Goal: Task Accomplishment & Management: Manage account settings

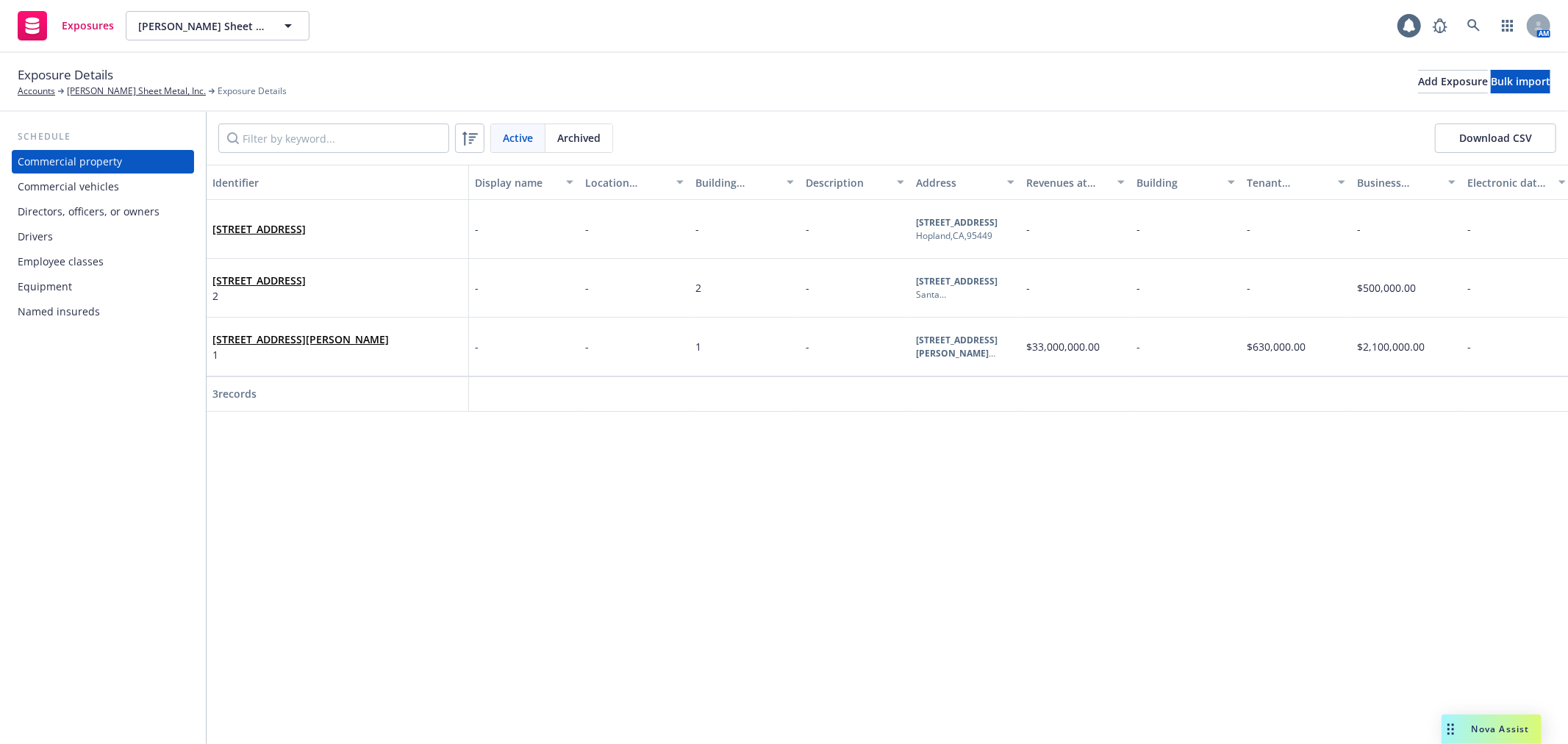
click at [138, 195] on div "Commercial vehicles" at bounding box center [103, 186] width 170 height 24
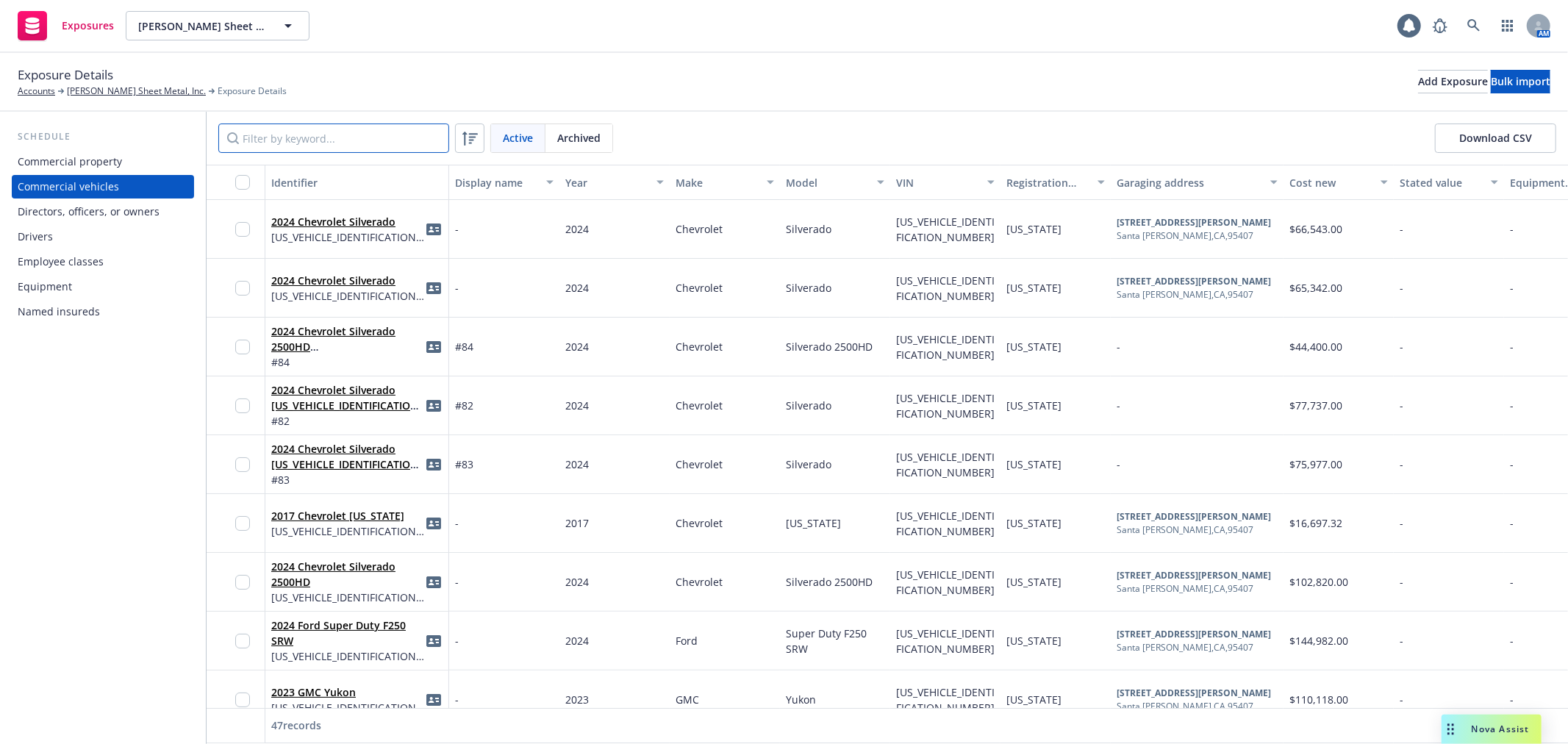
click at [298, 136] on input "Filter by keyword..." at bounding box center [334, 138] width 231 height 29
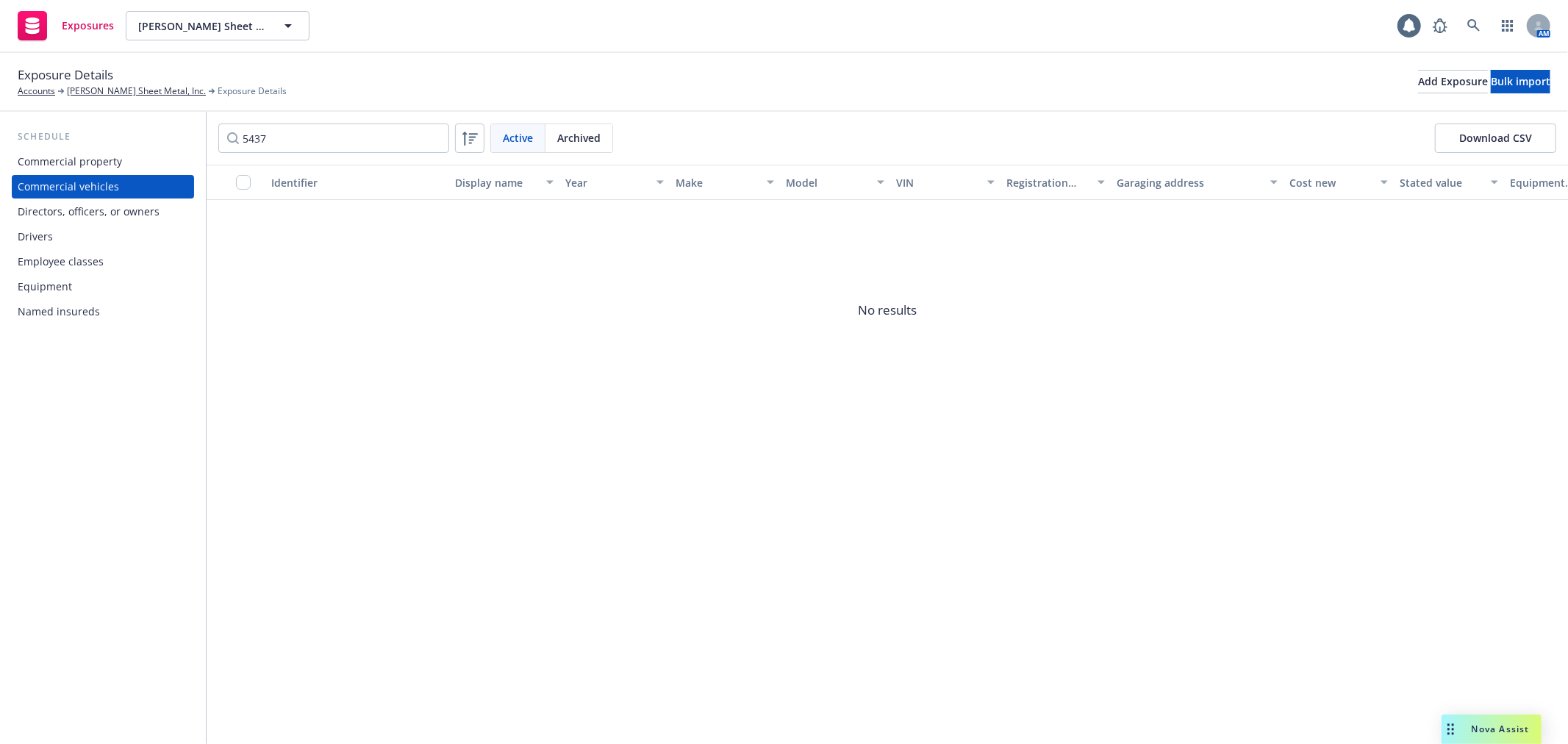
click at [603, 142] on div "Archived" at bounding box center [579, 138] width 67 height 28
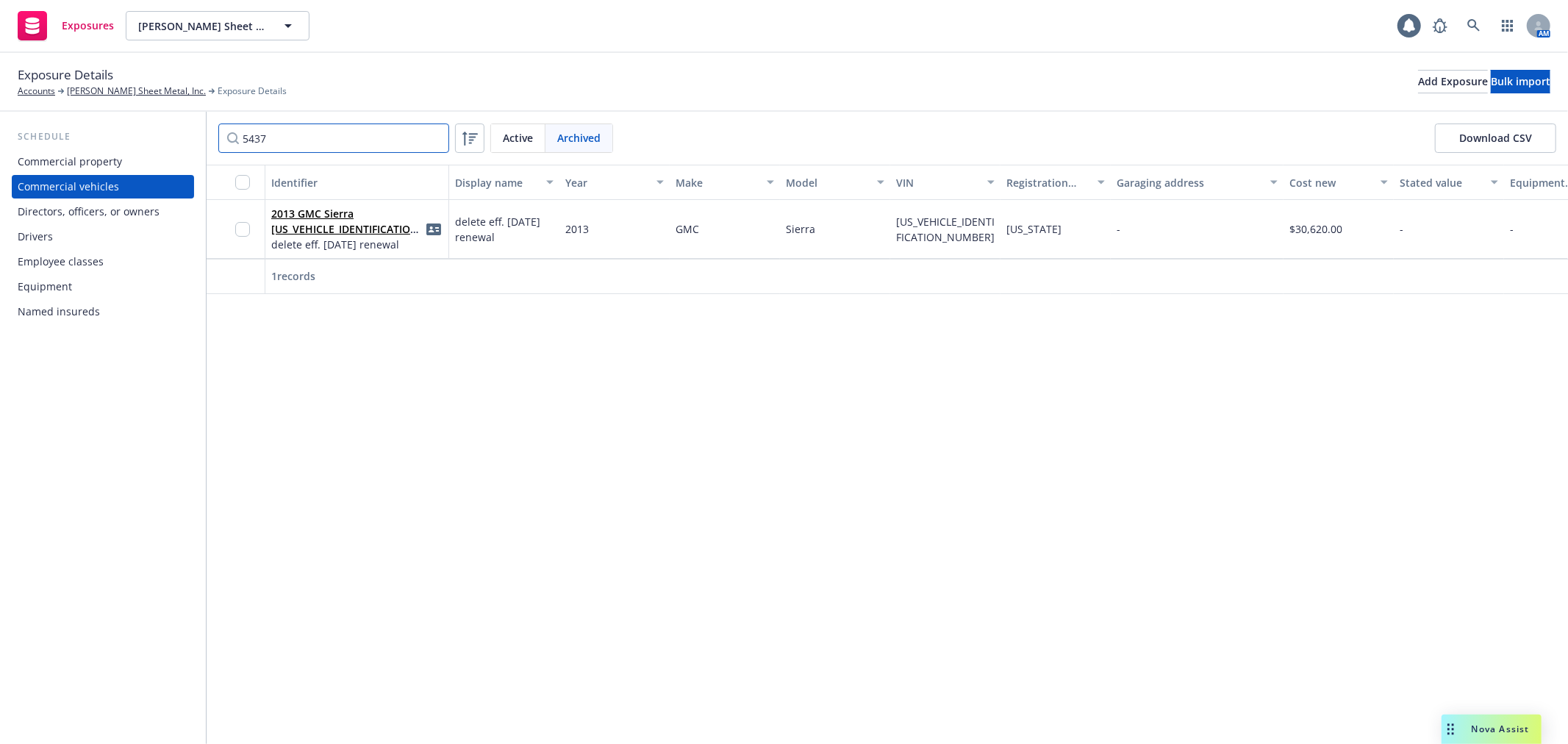
drag, startPoint x: 284, startPoint y: 126, endPoint x: 225, endPoint y: 127, distance: 59.0
click at [225, 127] on input "5437" at bounding box center [334, 138] width 231 height 29
type input "3398"
click at [527, 141] on span "Active" at bounding box center [518, 138] width 30 height 15
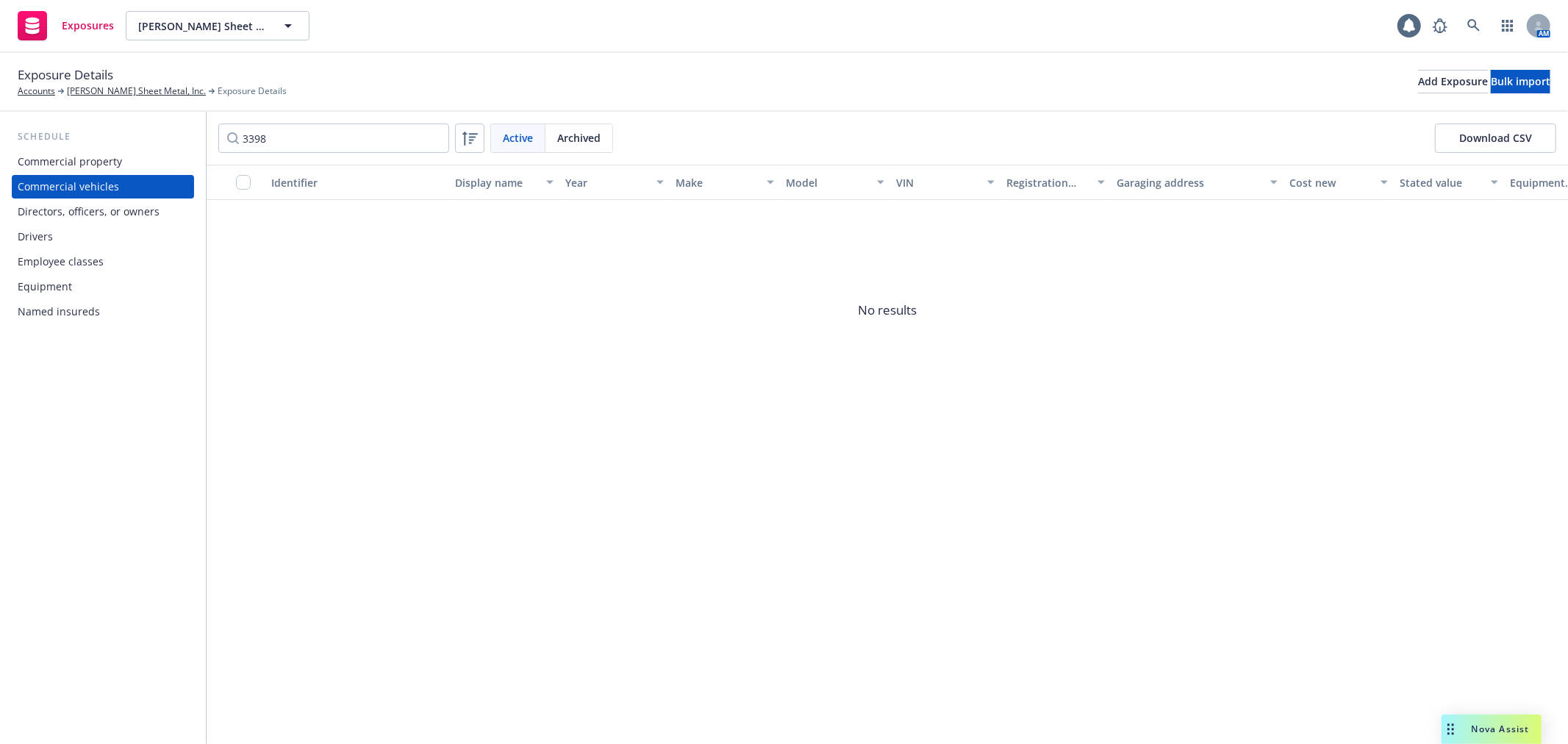
click at [589, 141] on span "Archived" at bounding box center [579, 138] width 44 height 15
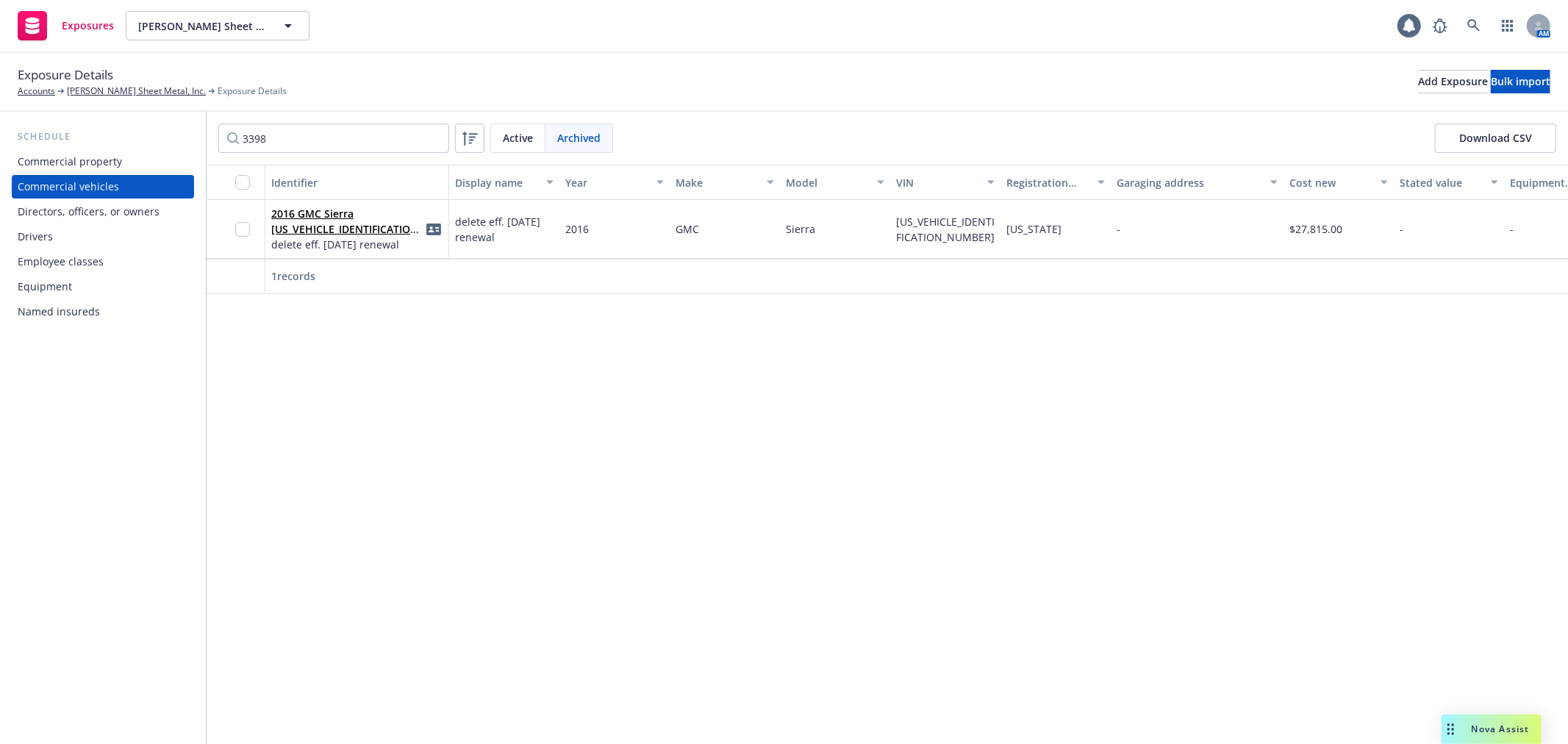
click at [520, 145] on span "Active" at bounding box center [518, 138] width 30 height 15
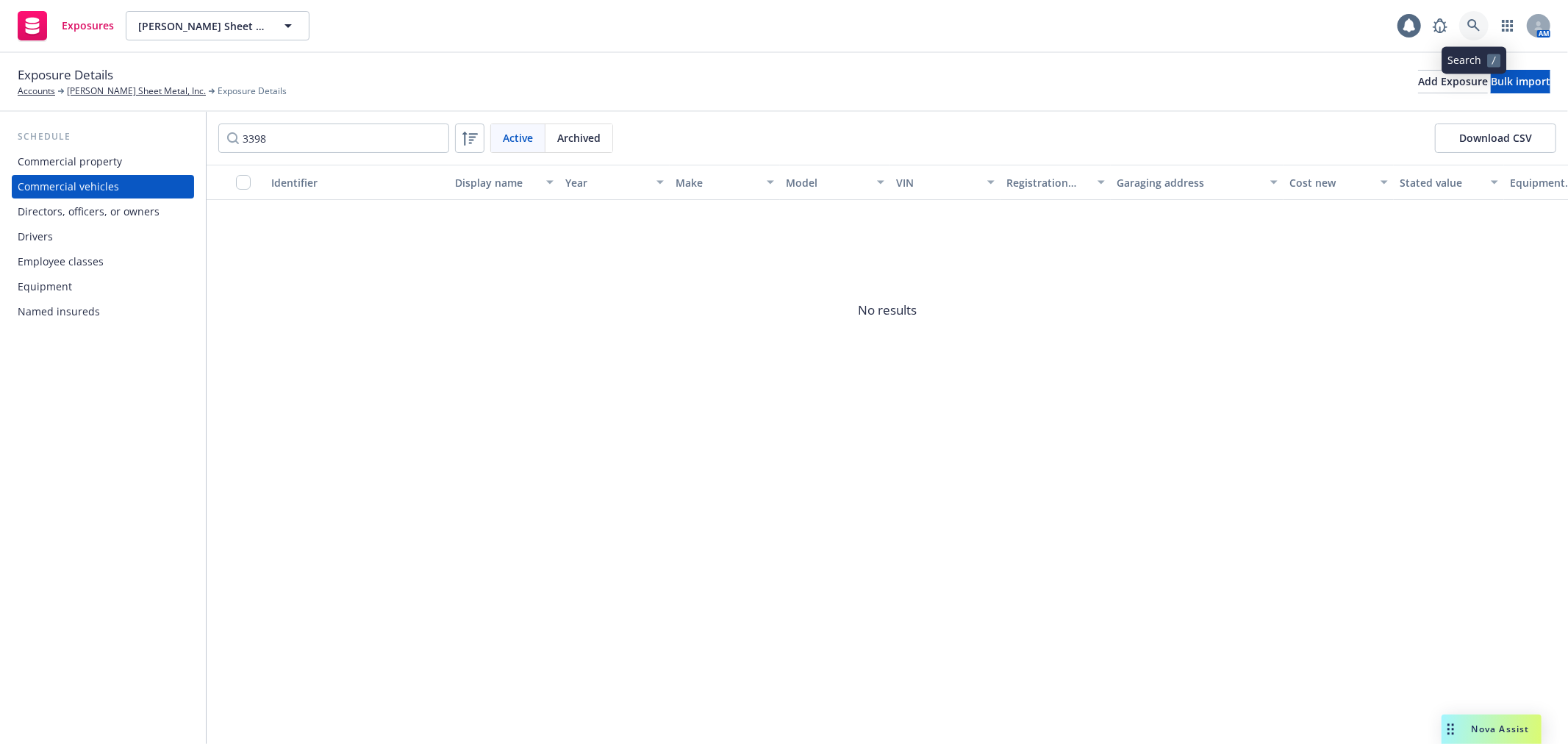
click at [1477, 30] on icon at bounding box center [1474, 26] width 13 height 13
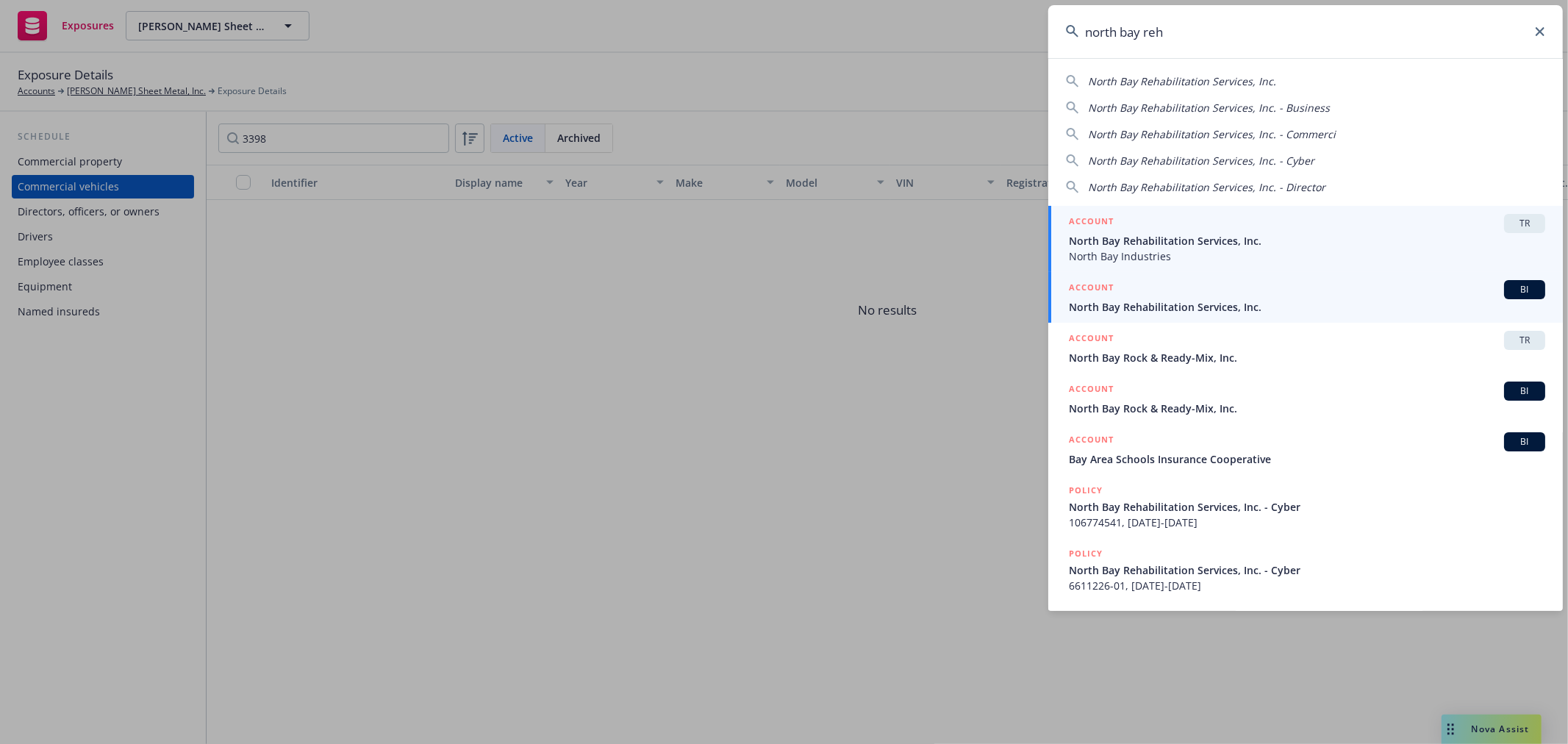
type input "north bay reh"
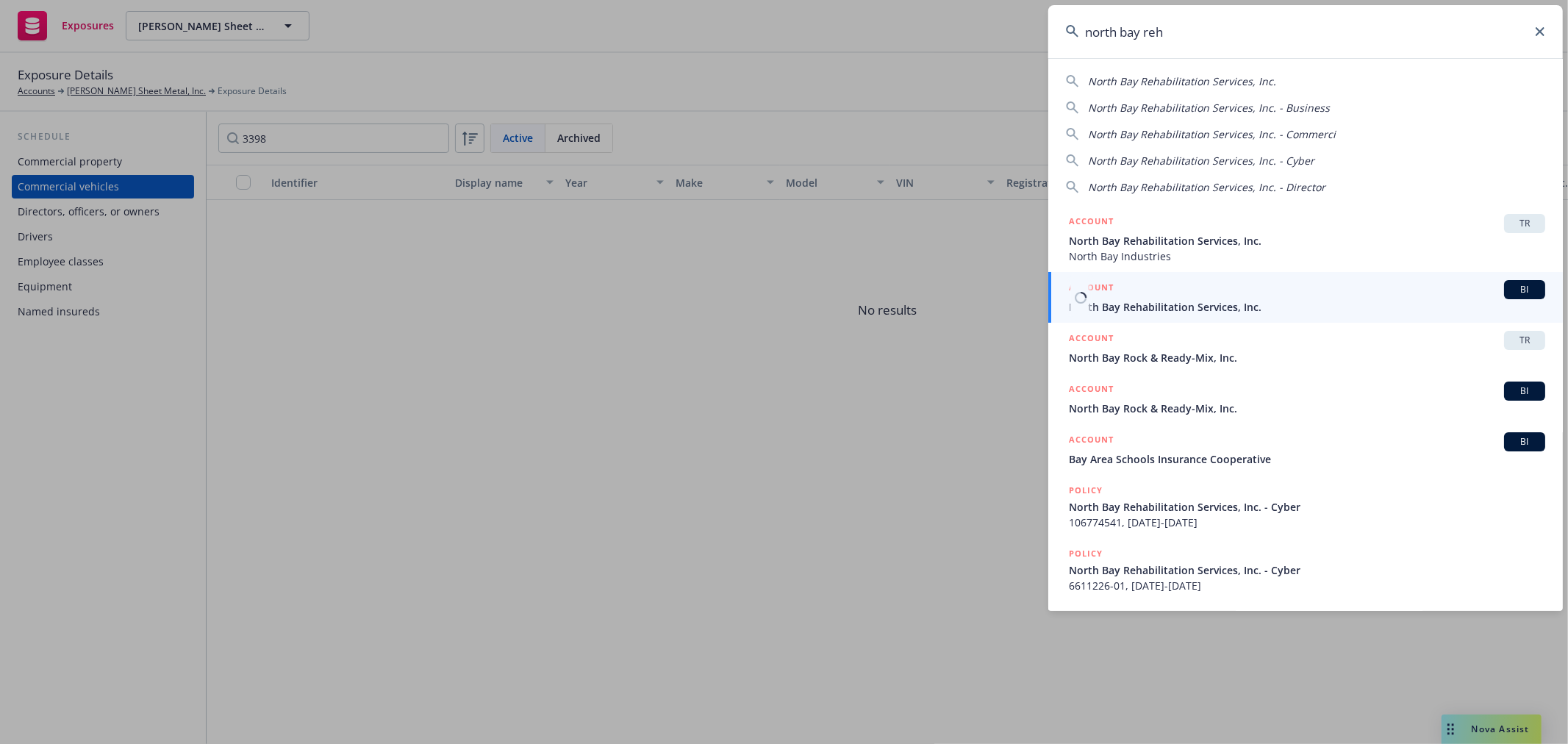
click at [1254, 295] on div "ACCOUNT BI" at bounding box center [1307, 290] width 476 height 19
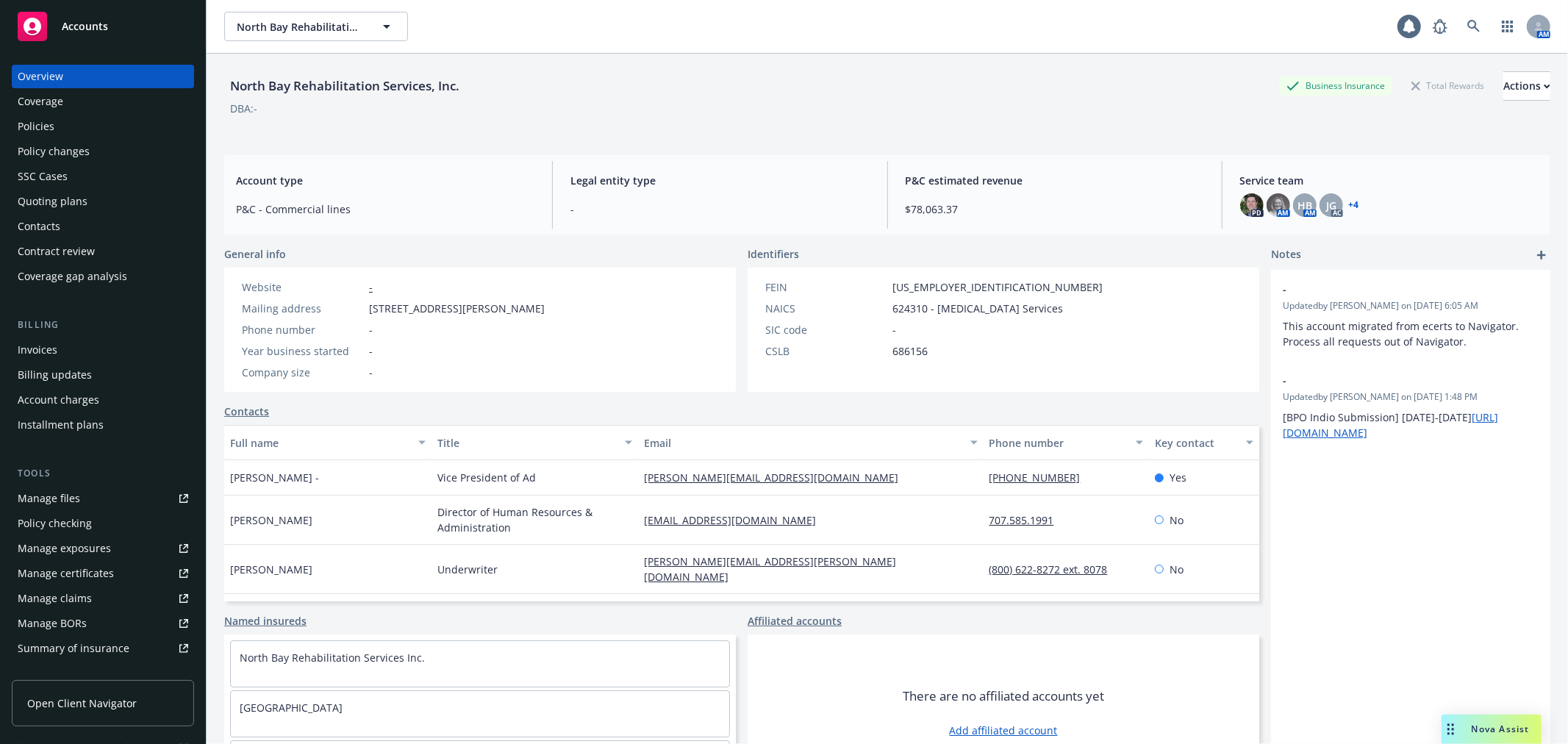
click at [161, 127] on div "Policies" at bounding box center [103, 127] width 170 height 24
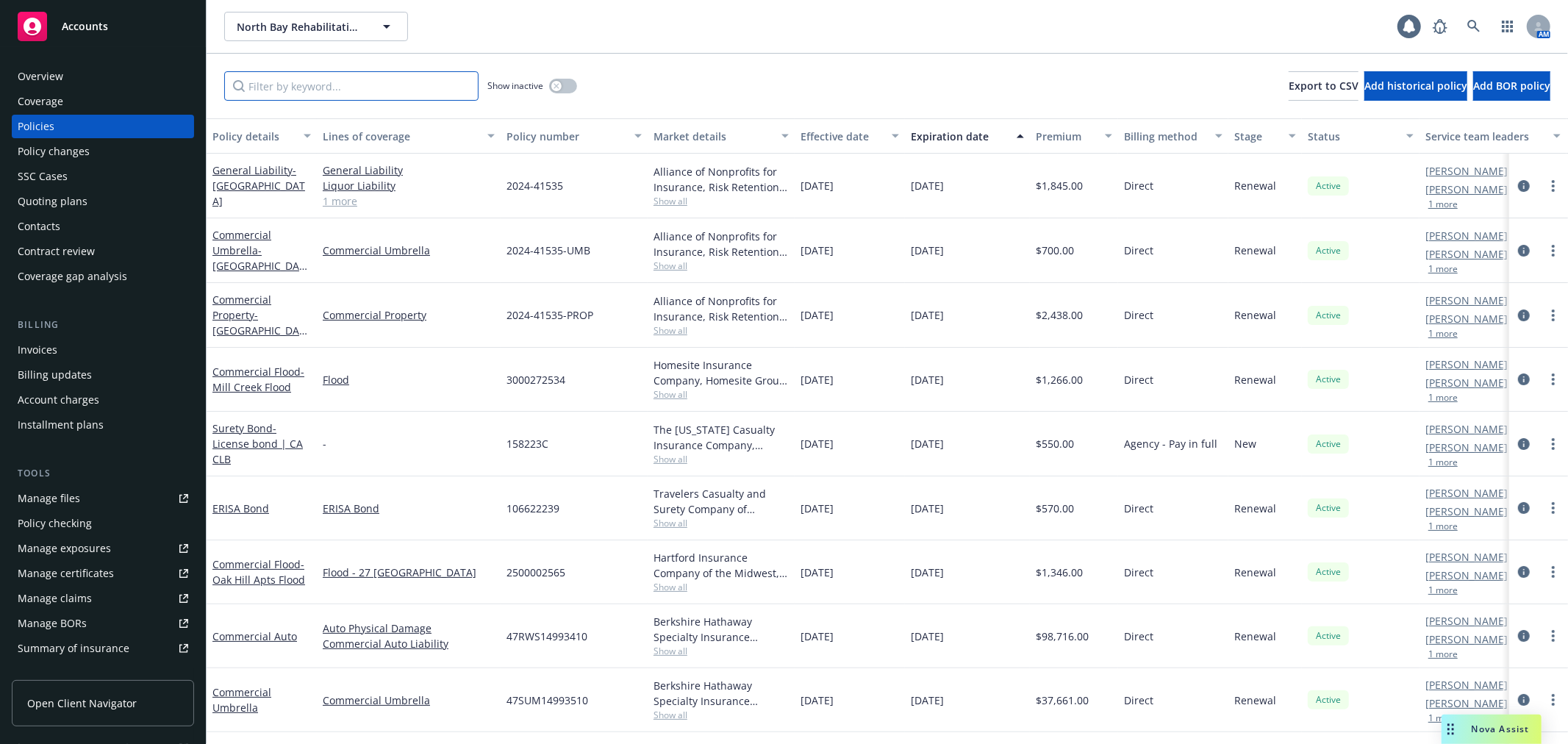
click at [318, 92] on input "Filter by keyword..." at bounding box center [352, 86] width 255 height 29
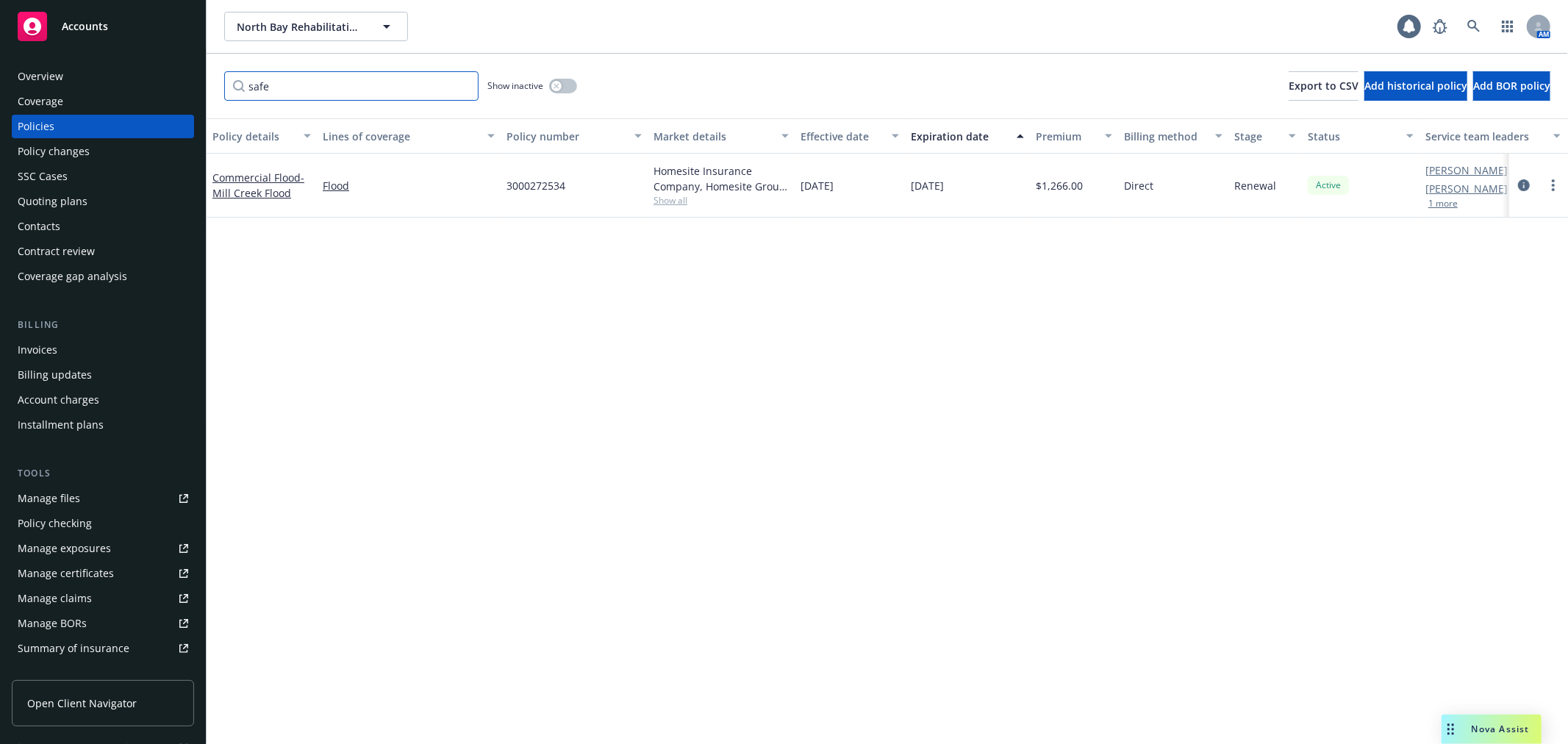
type input "safe"
click at [567, 88] on button "button" at bounding box center [563, 86] width 28 height 14
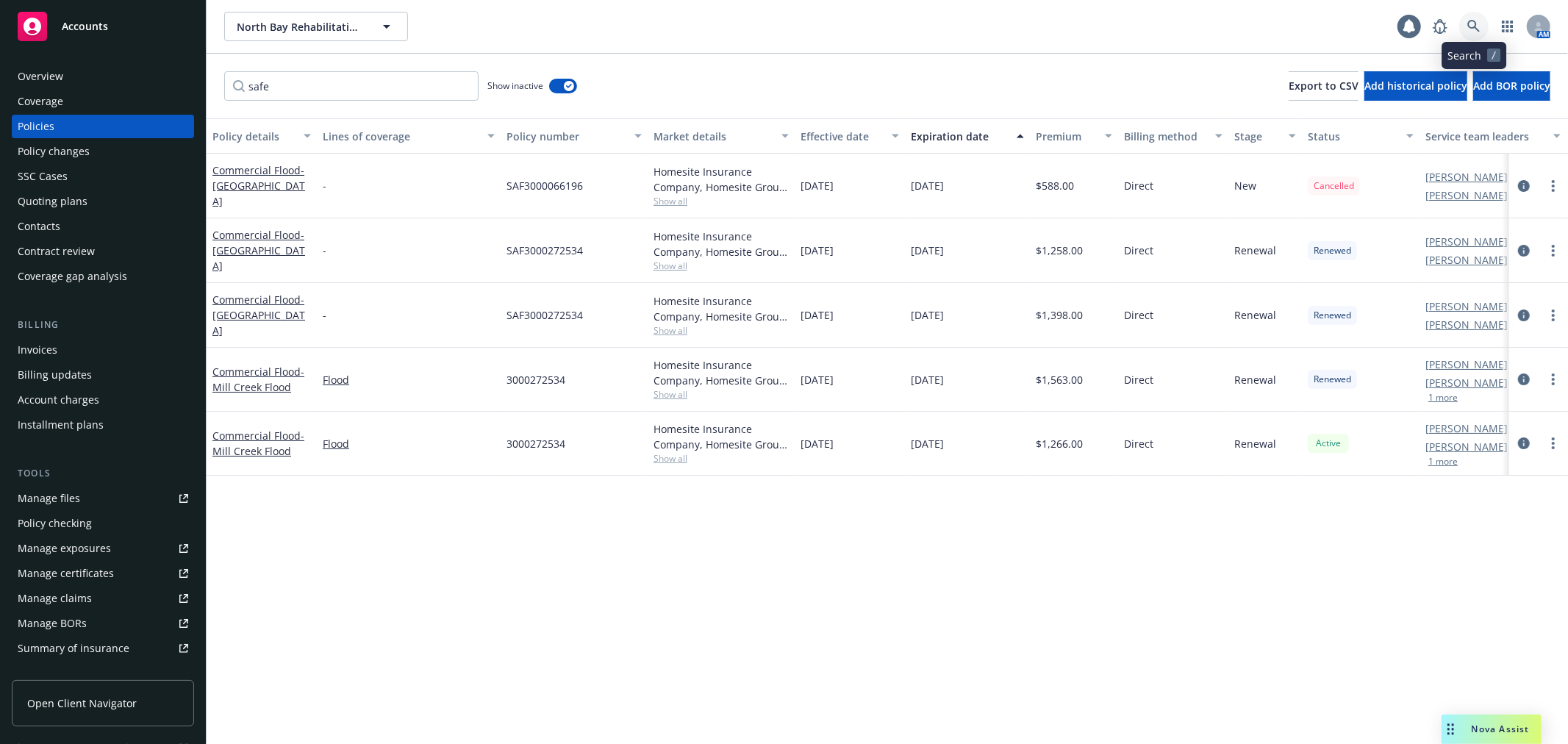
click at [1486, 27] on link at bounding box center [1474, 26] width 29 height 29
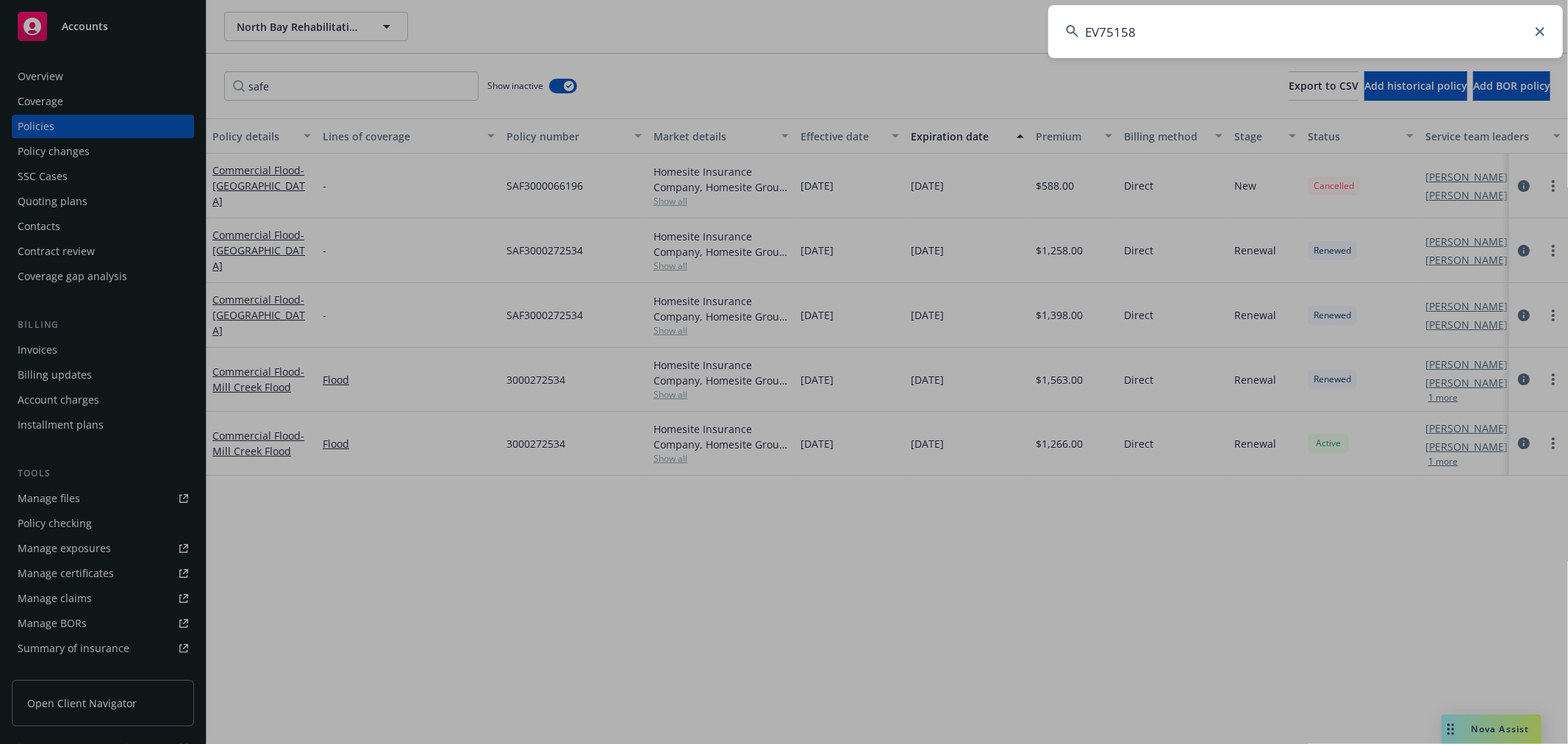
type input "EV75158"
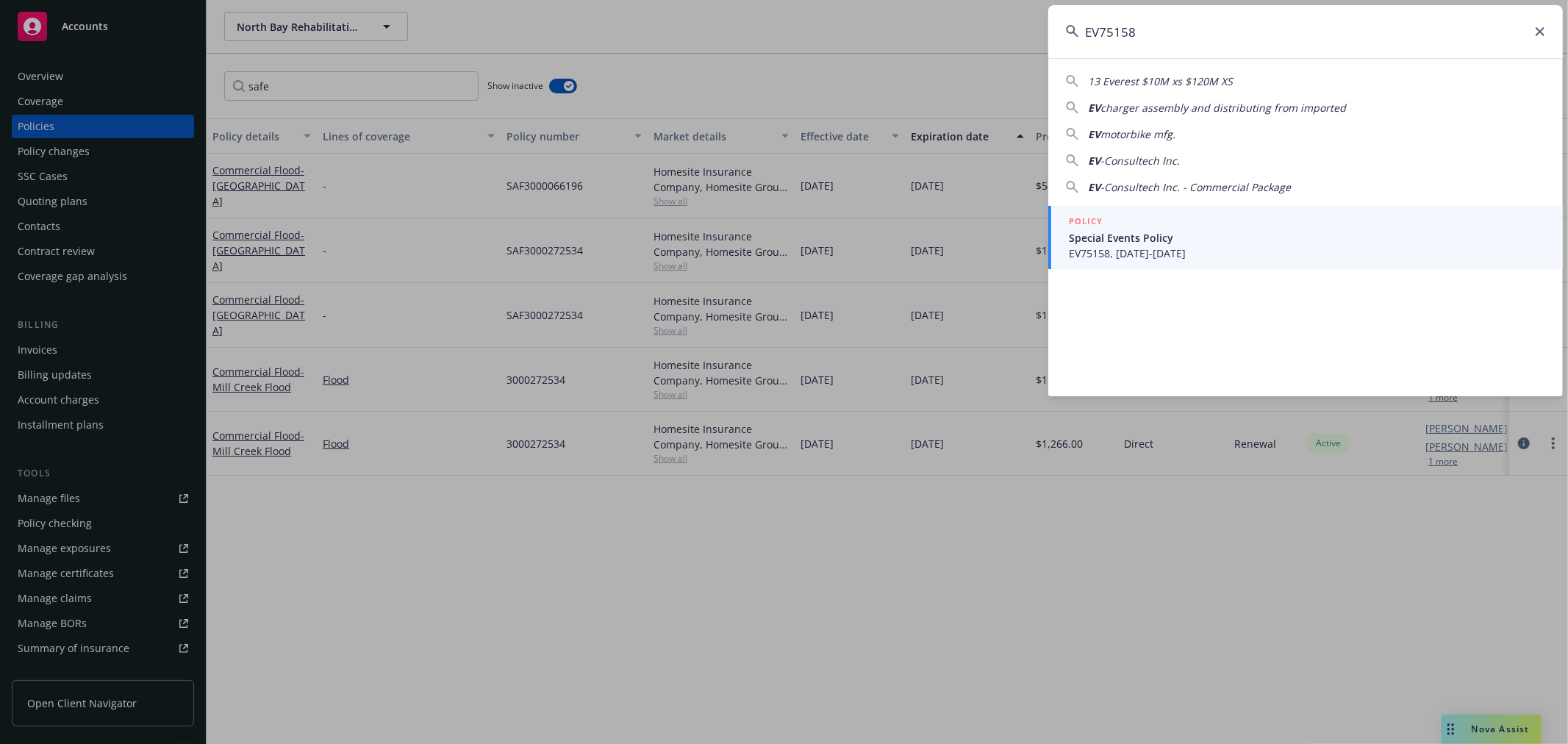
click at [1120, 245] on span "EV75158, 07/17/2021-07/18/2021" at bounding box center [1307, 253] width 476 height 15
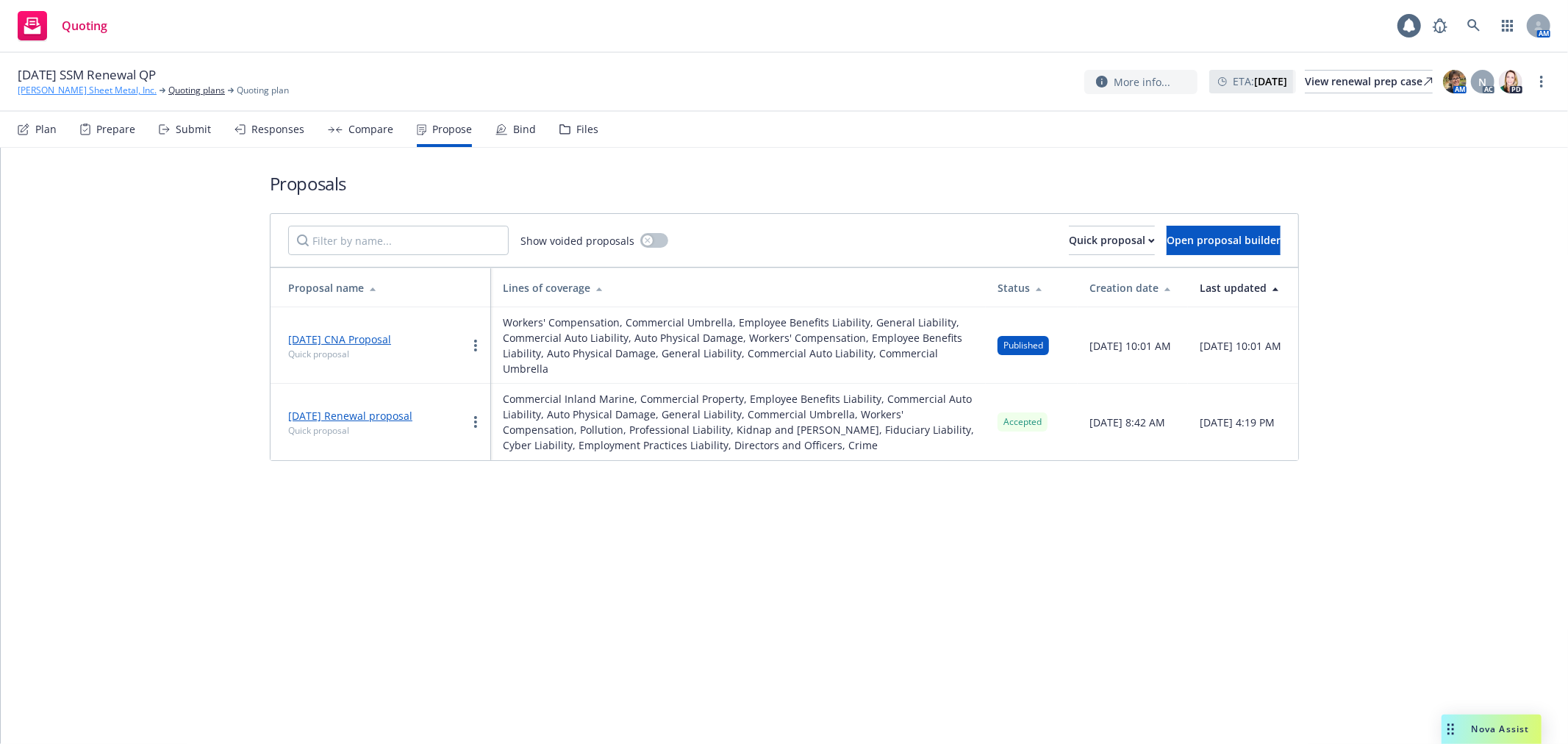
click at [74, 94] on link "Simpson Sheet Metal, Inc." at bounding box center [87, 90] width 139 height 13
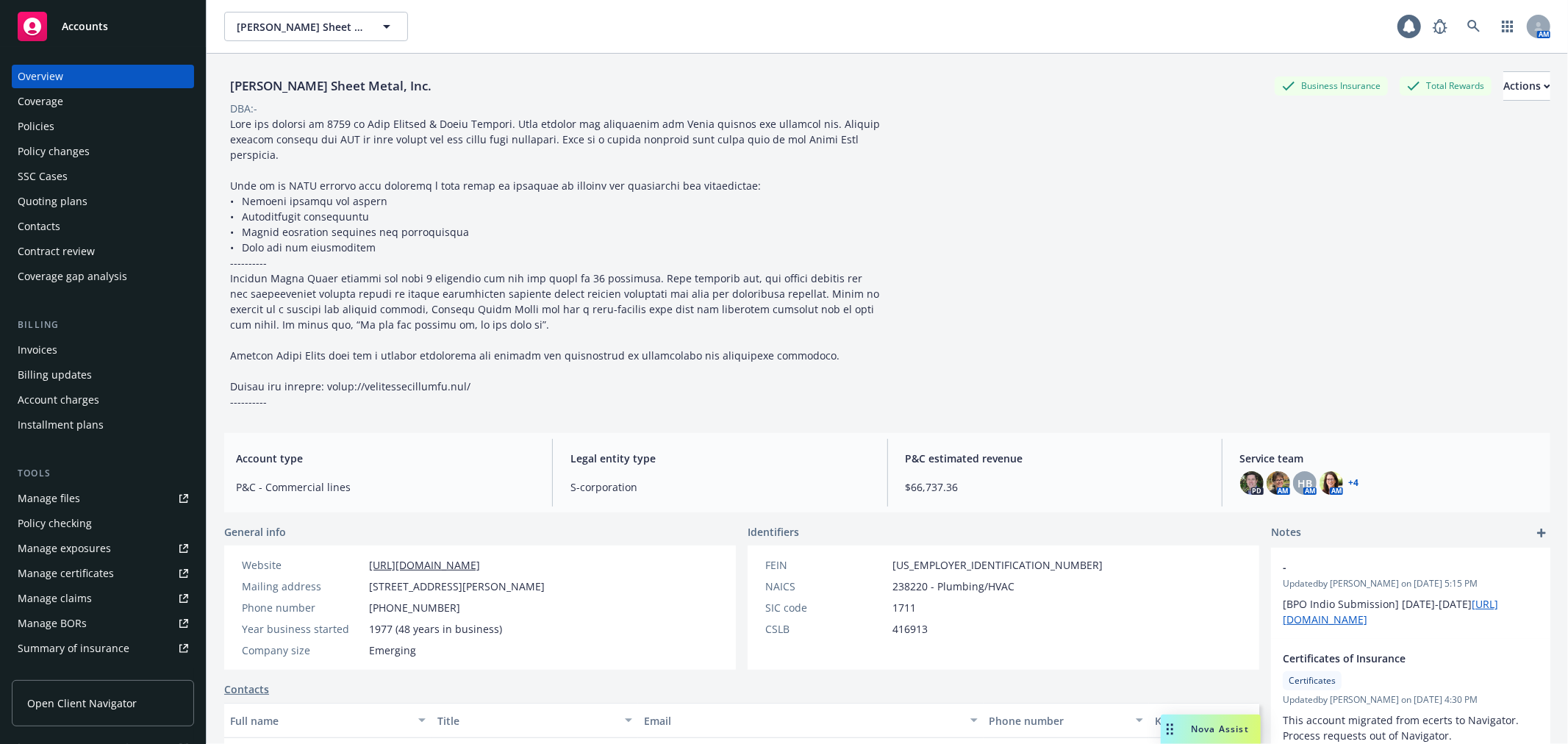
click at [83, 199] on div "Quoting plans" at bounding box center [52, 201] width 69 height 24
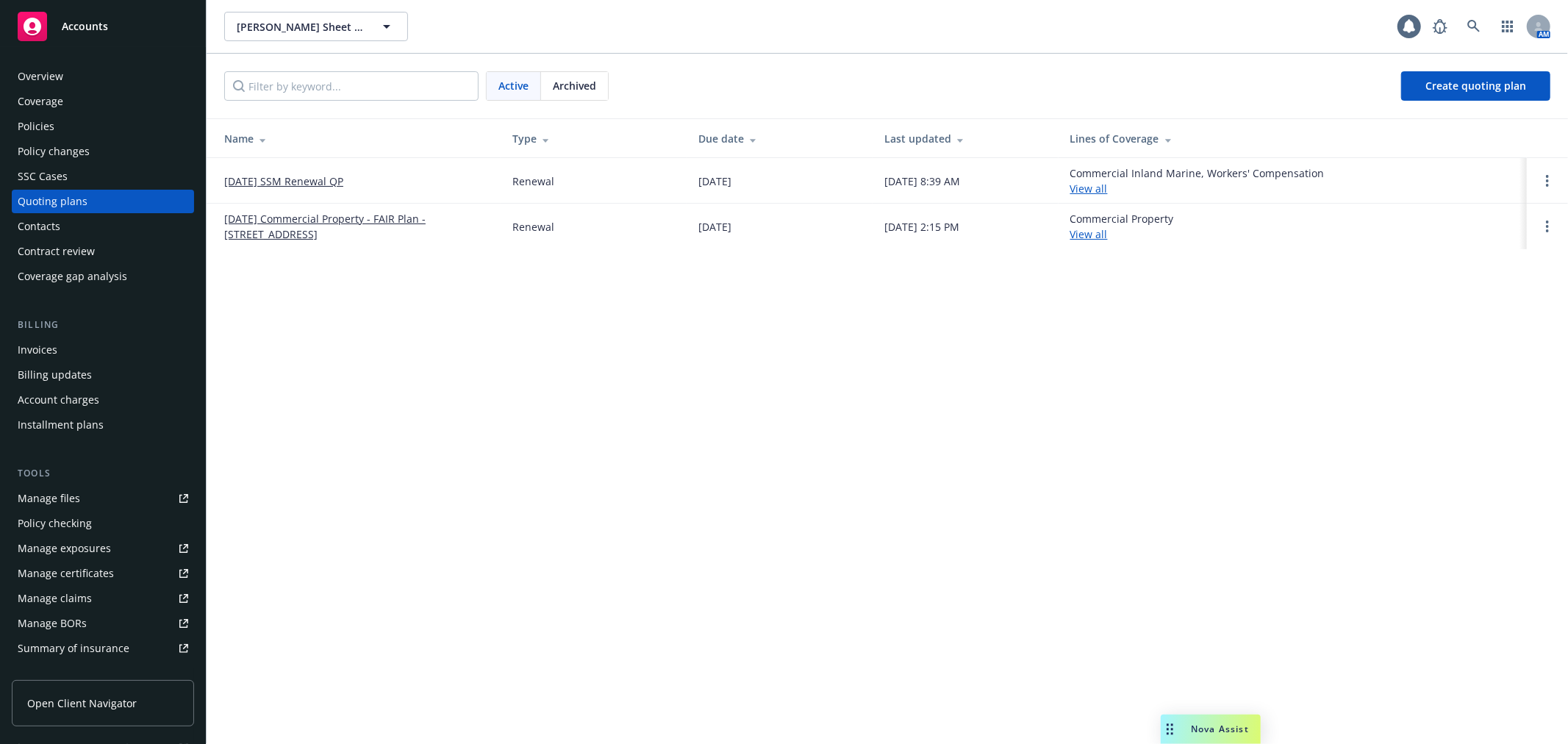
click at [90, 179] on div "SSC Cases" at bounding box center [103, 176] width 170 height 24
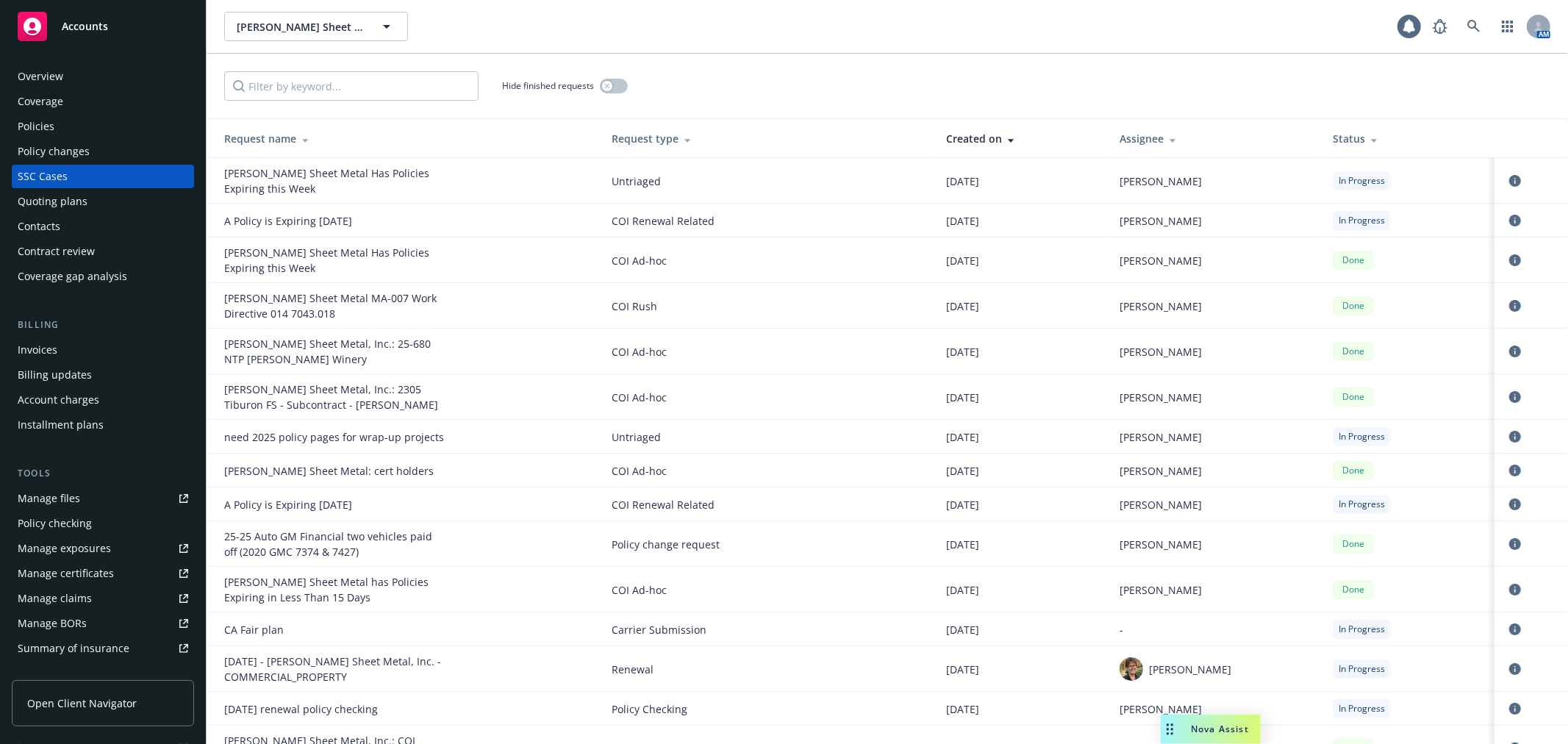
click at [1336, 137] on div "Status" at bounding box center [1408, 139] width 150 height 15
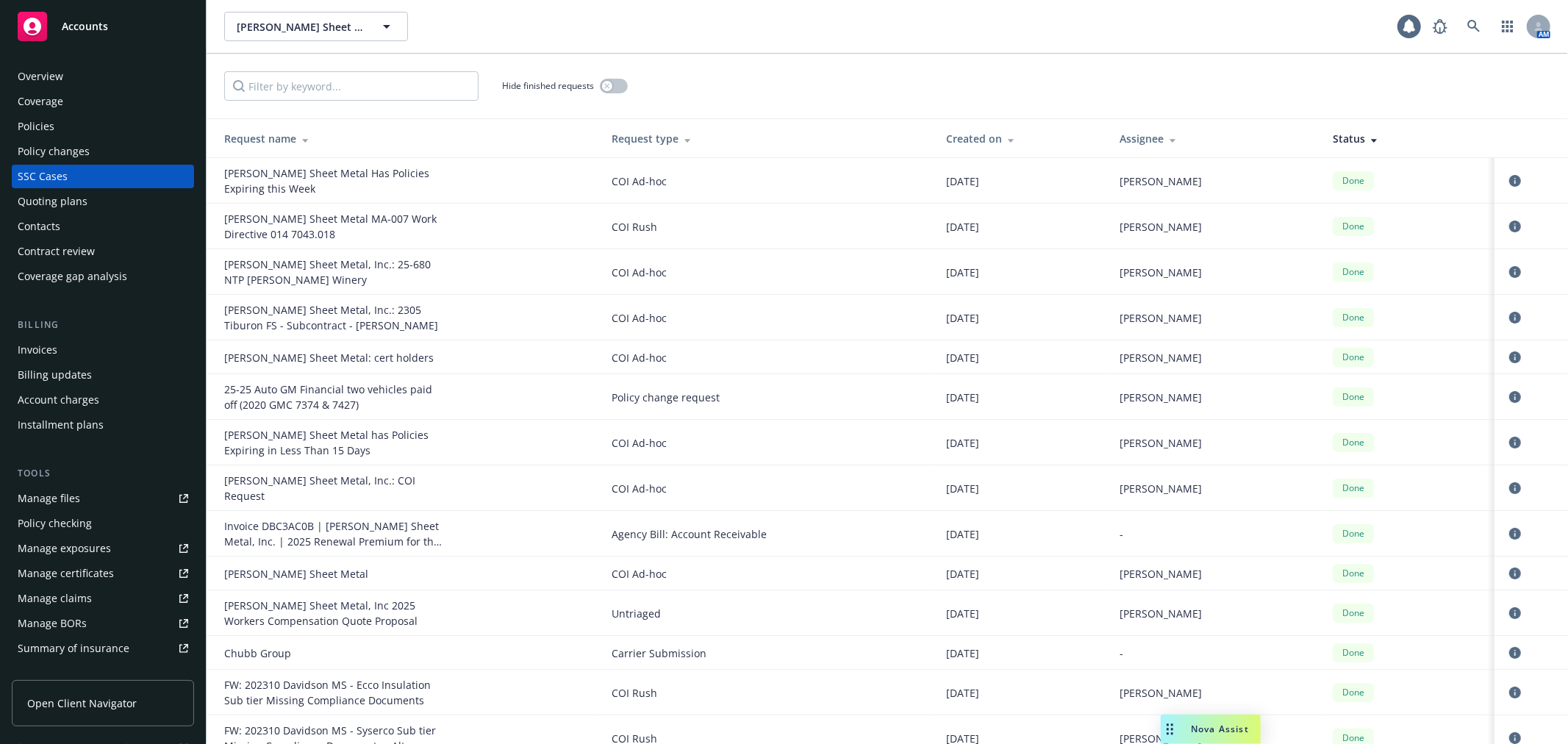
click at [1336, 137] on div "Status" at bounding box center [1408, 139] width 150 height 15
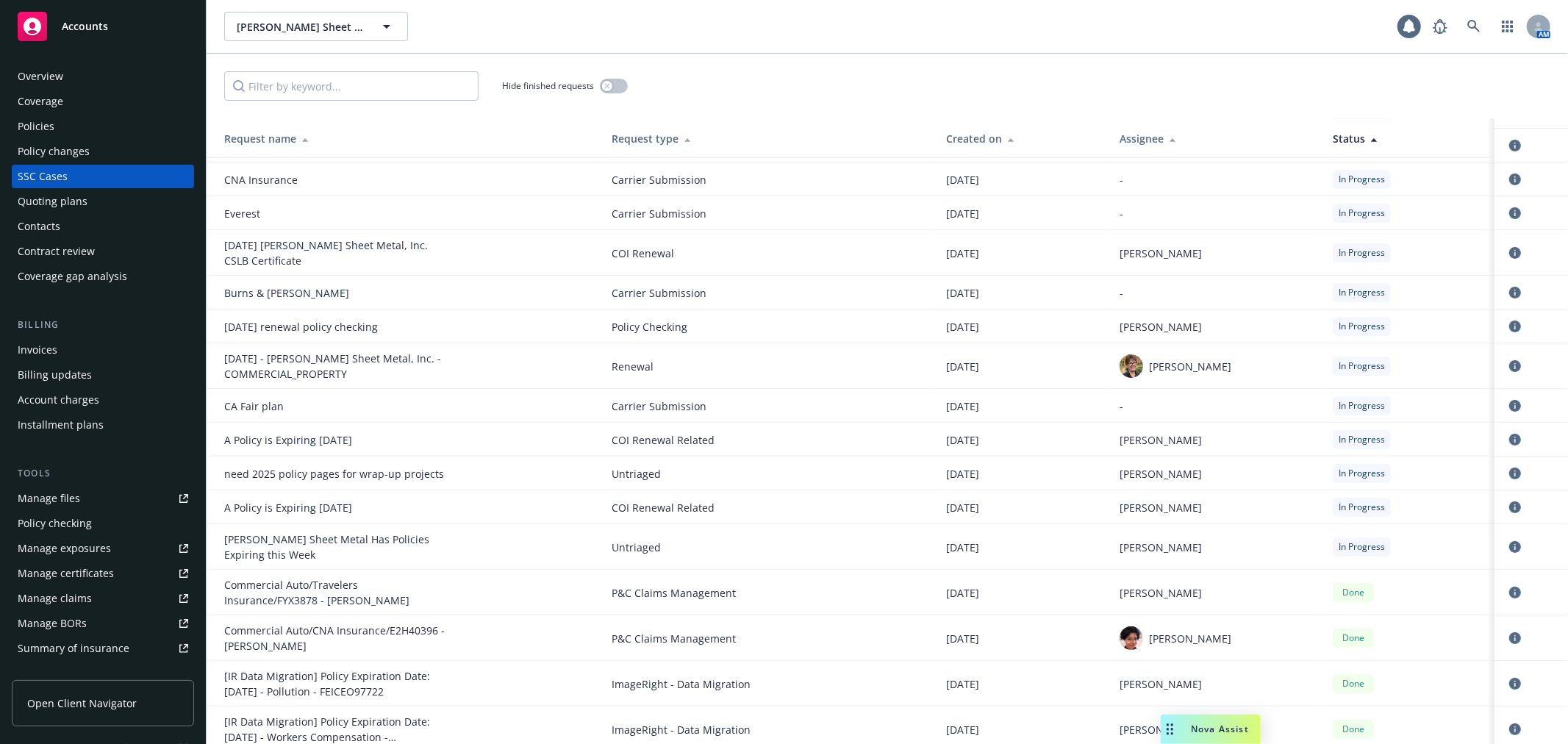
scroll to position [326, 0]
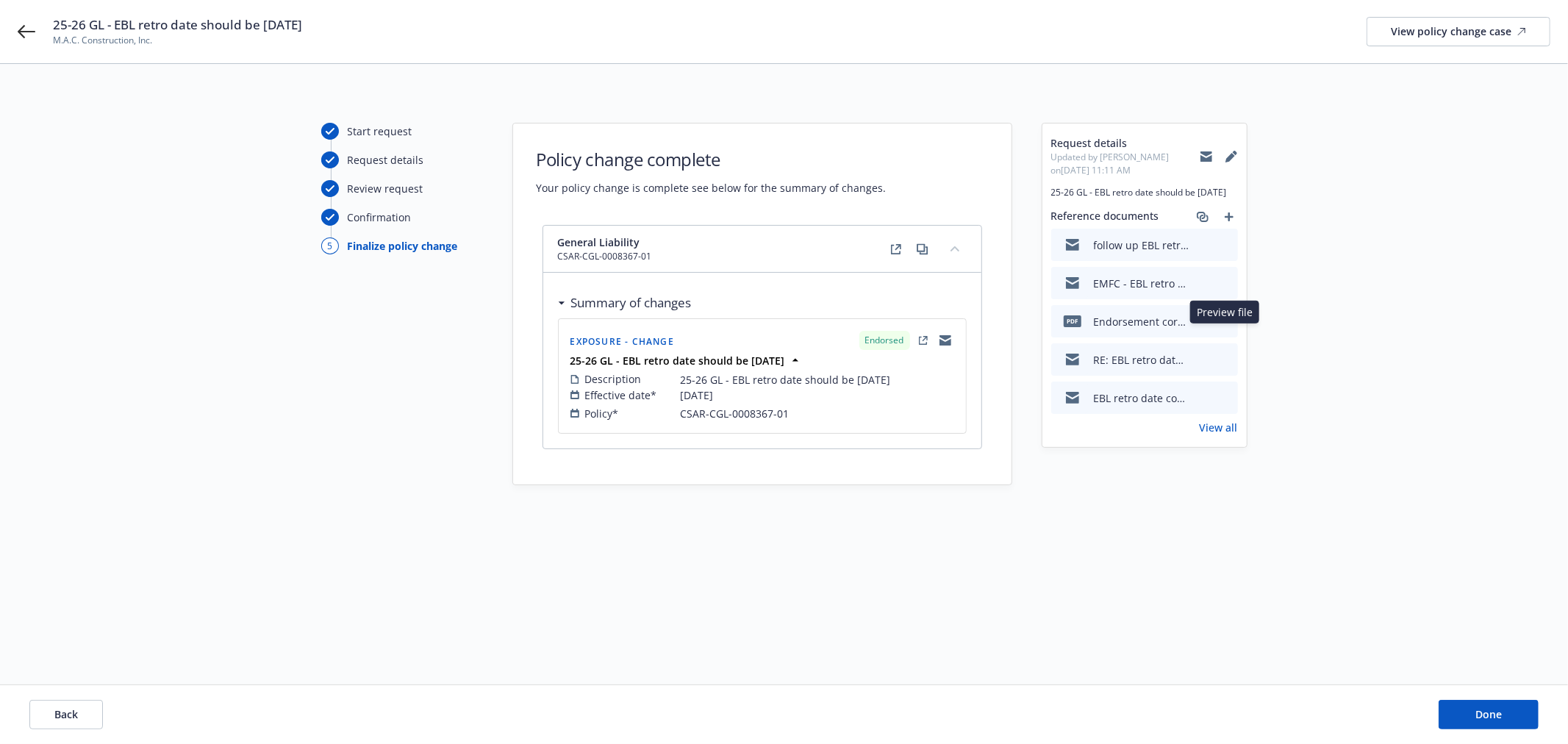
click at [1226, 326] on icon "preview file" at bounding box center [1224, 321] width 13 height 10
click at [1478, 708] on span "Done" at bounding box center [1489, 715] width 27 height 14
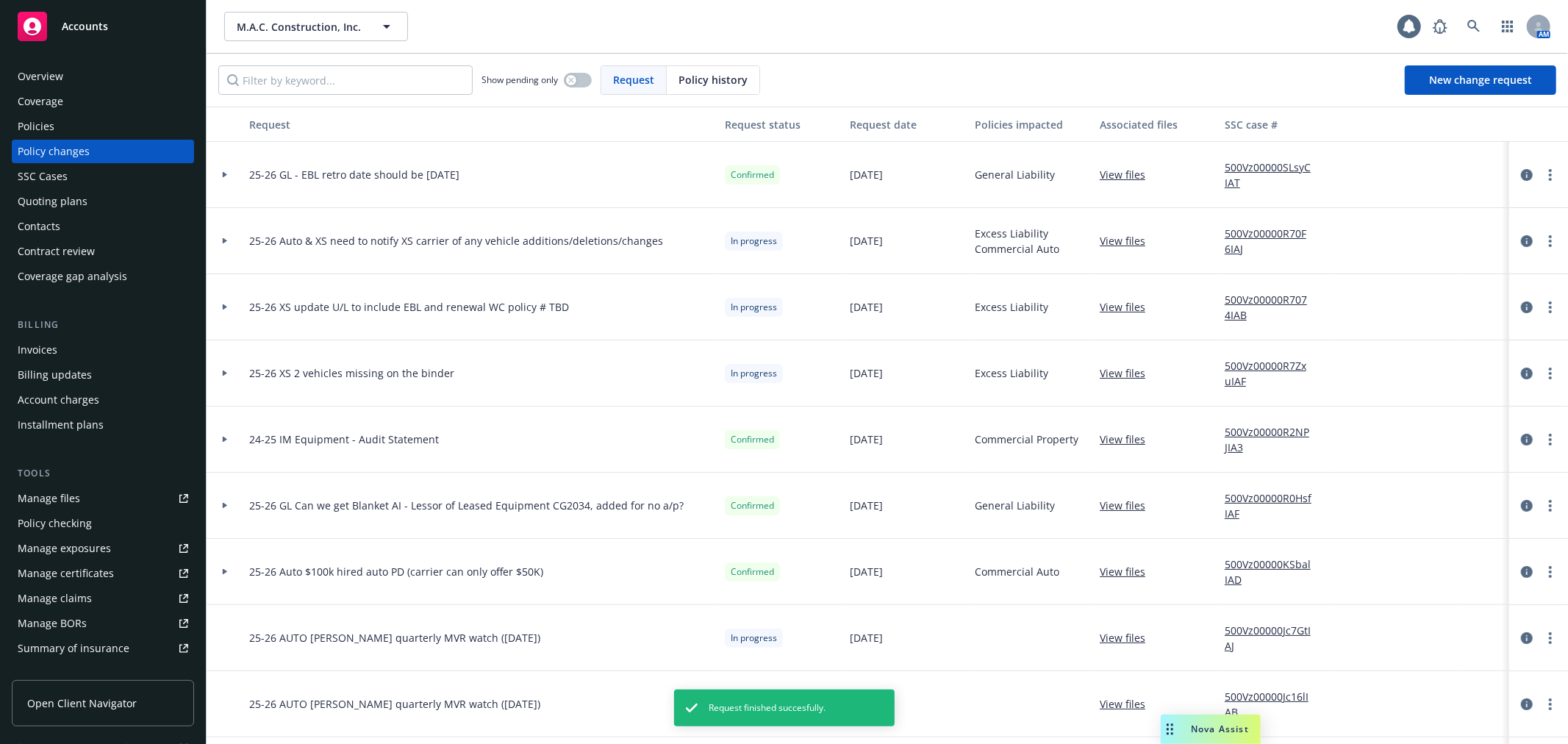
click at [96, 128] on div "Policies" at bounding box center [103, 127] width 170 height 24
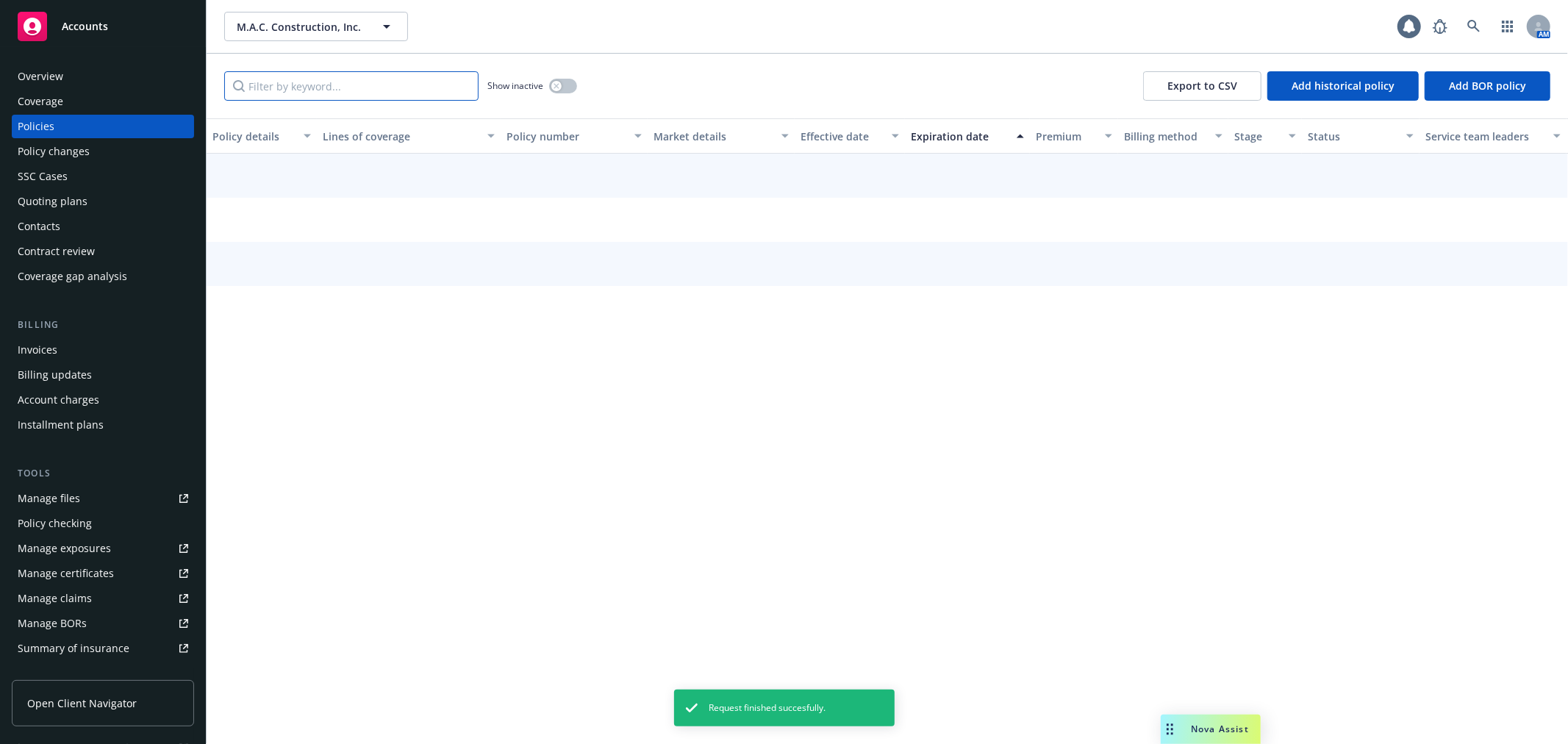
click at [275, 87] on input "Filter by keyword..." at bounding box center [352, 86] width 255 height 29
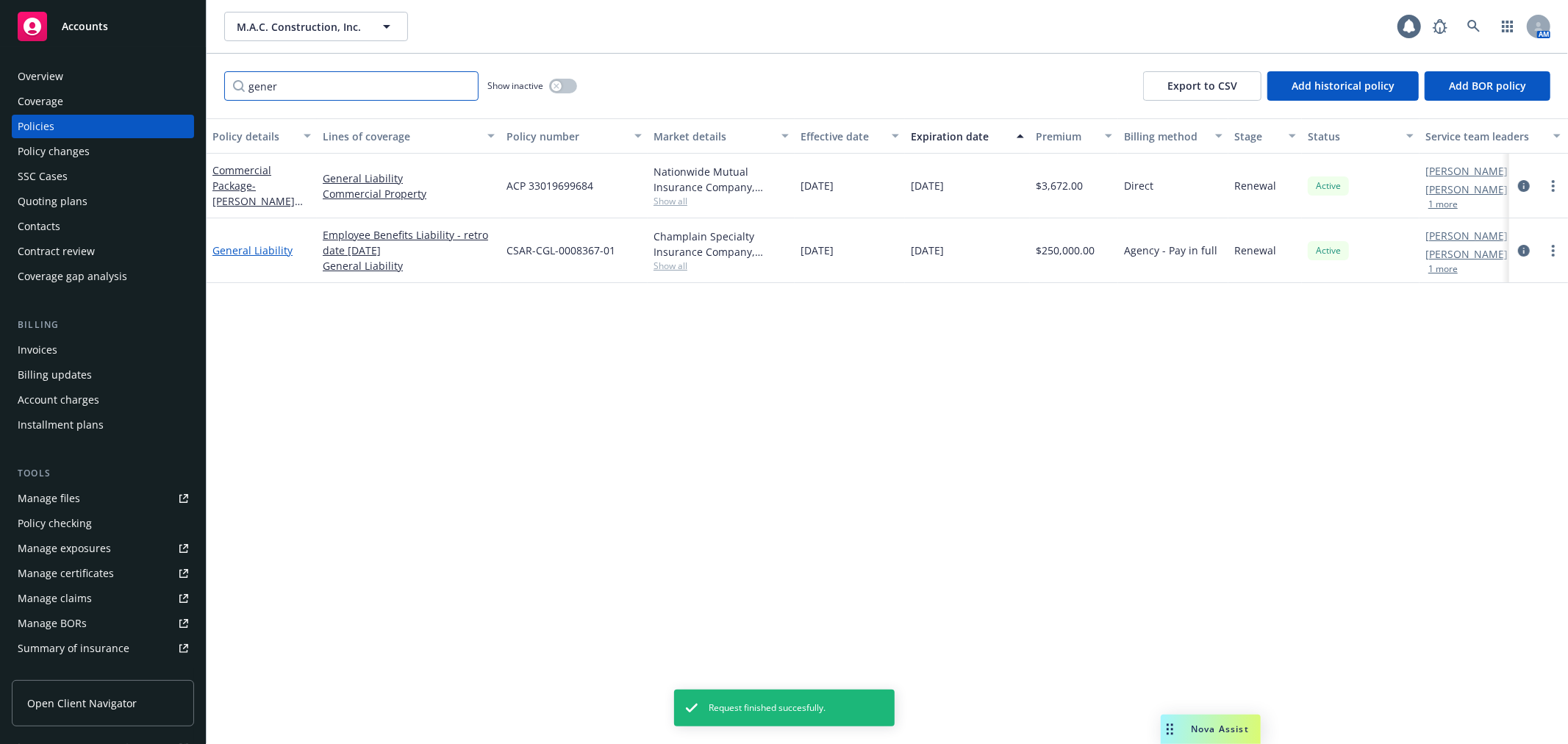
type input "gener"
click at [239, 248] on link "General Liability" at bounding box center [252, 250] width 80 height 14
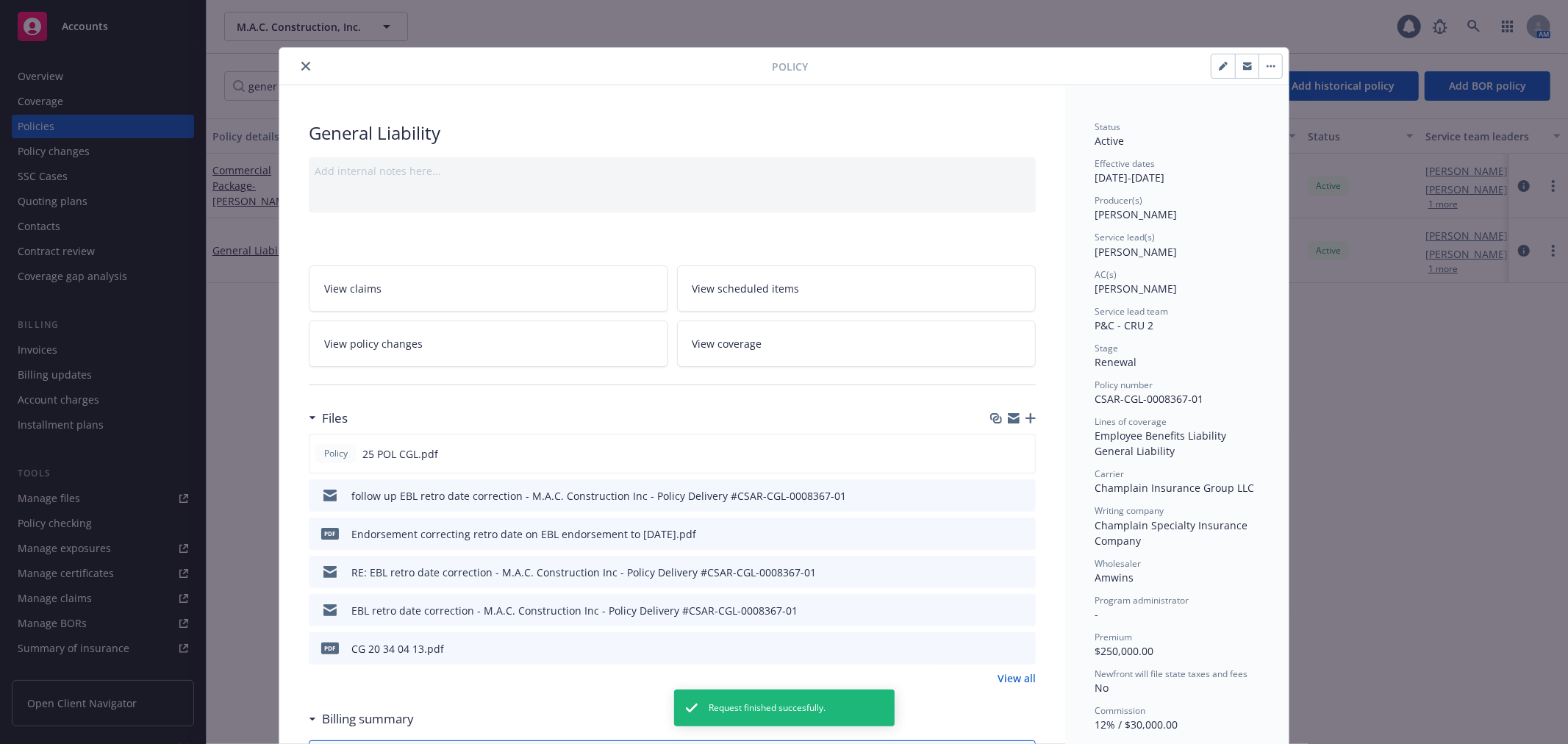
scroll to position [44, 0]
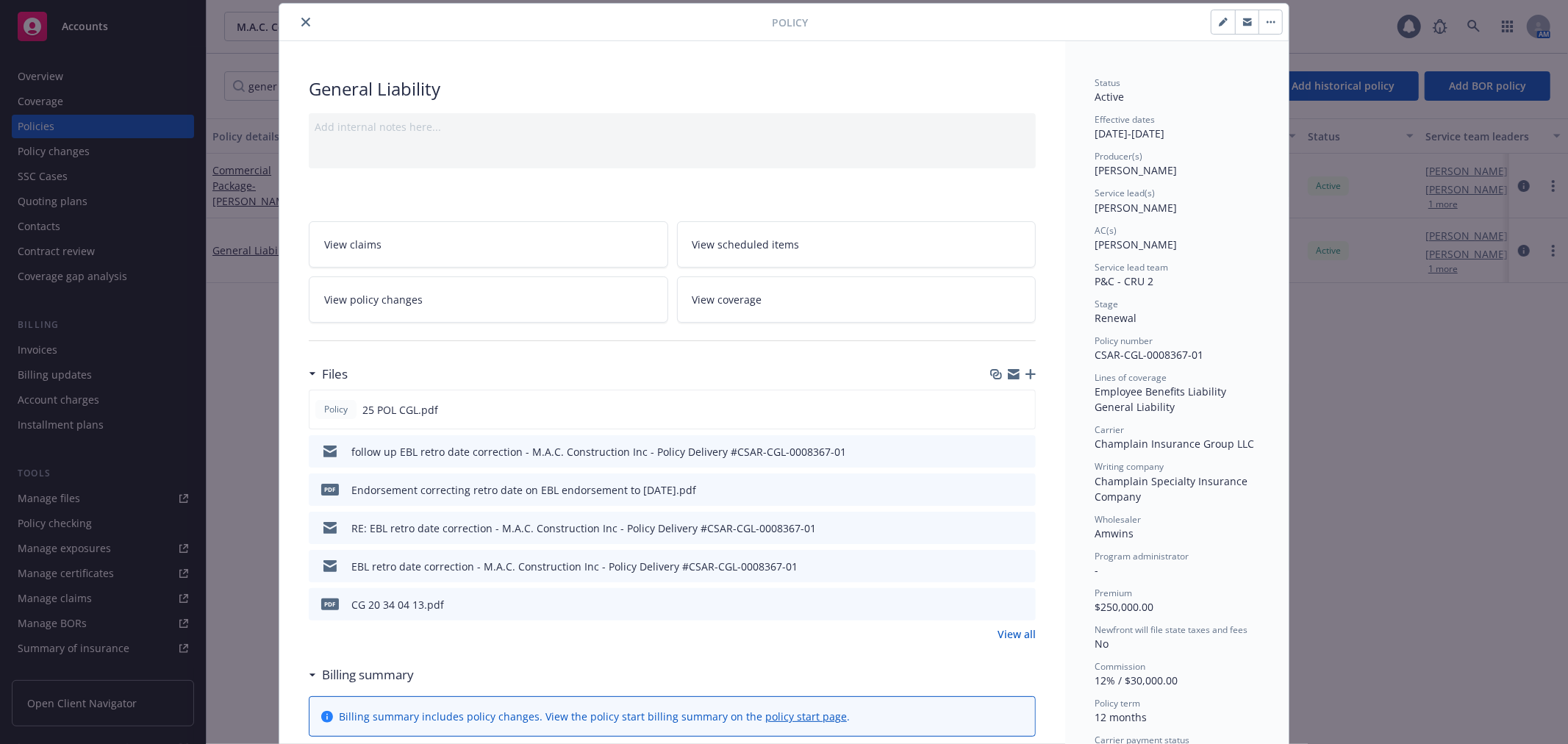
click at [1016, 526] on icon "preview file" at bounding box center [1022, 527] width 13 height 10
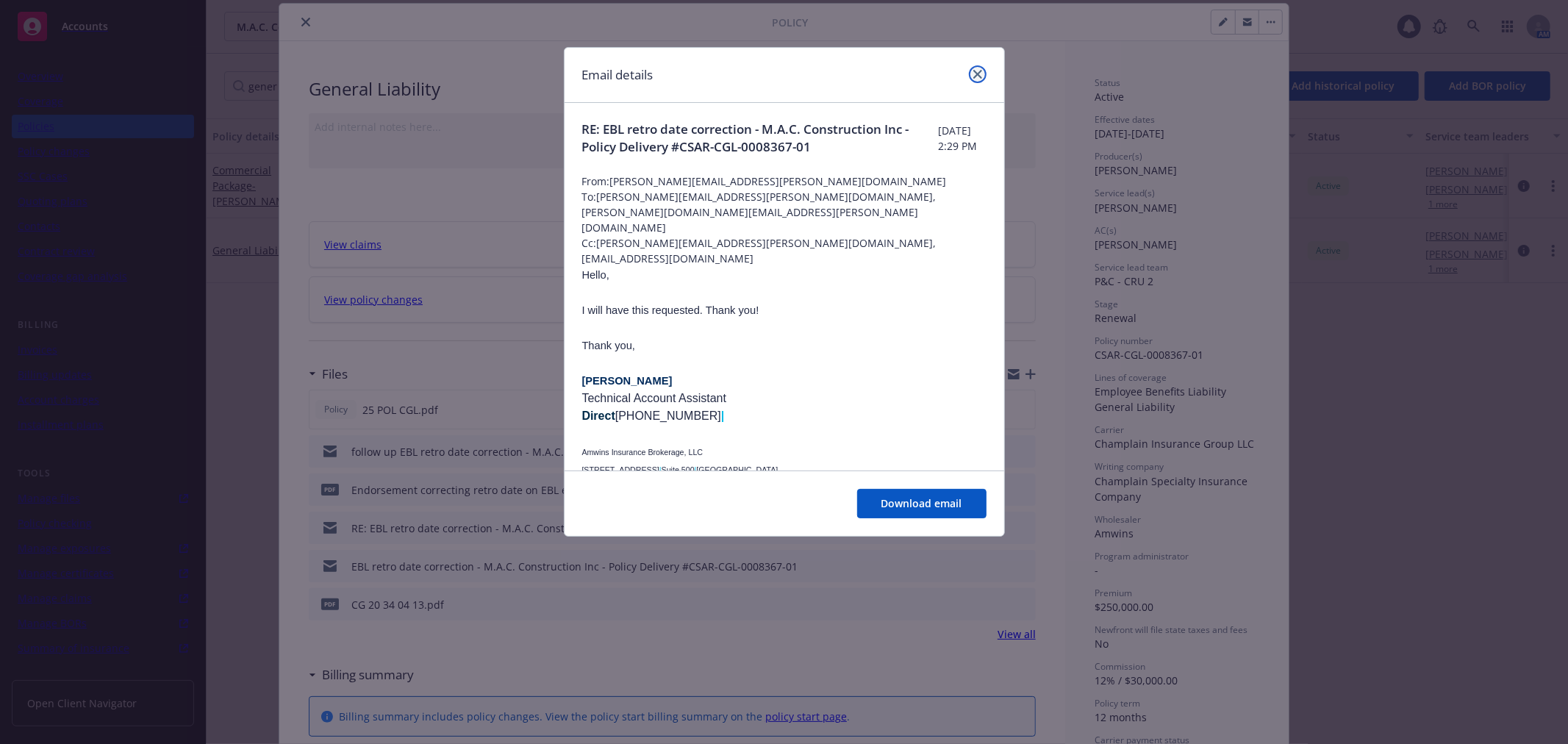
click at [973, 68] on link "close" at bounding box center [978, 74] width 18 height 18
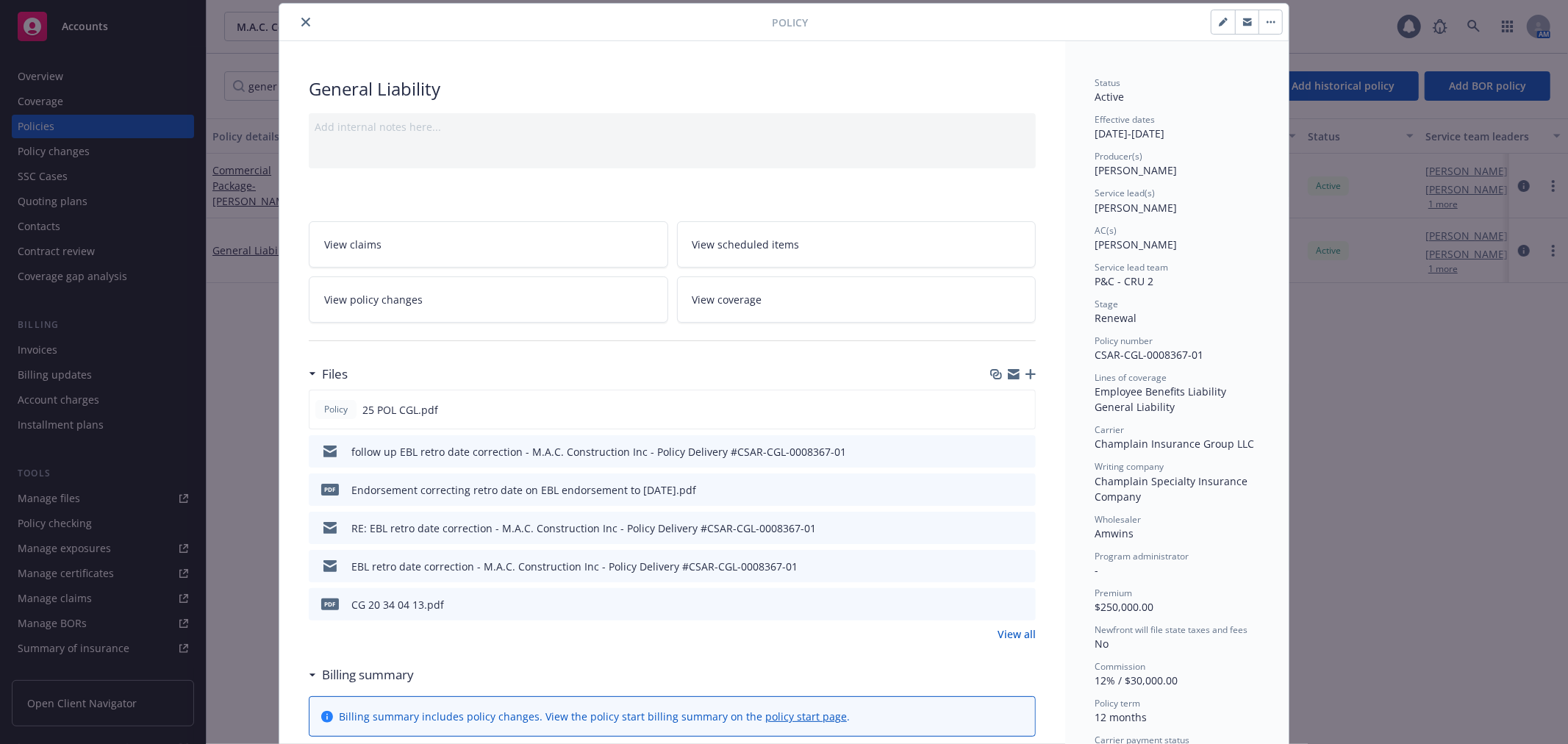
click at [301, 20] on icon "close" at bounding box center [305, 22] width 9 height 9
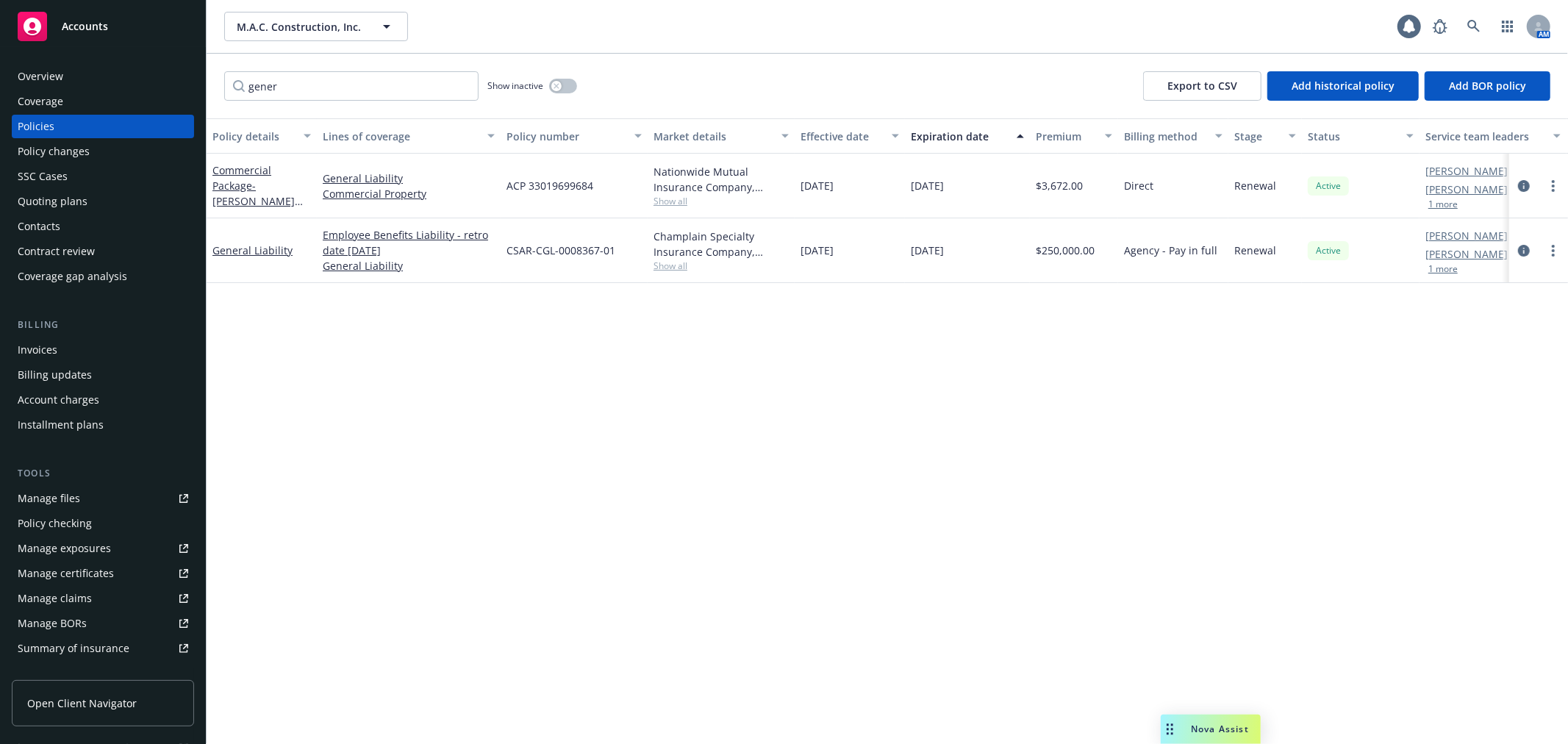
click at [126, 145] on div "Policy changes" at bounding box center [103, 151] width 170 height 24
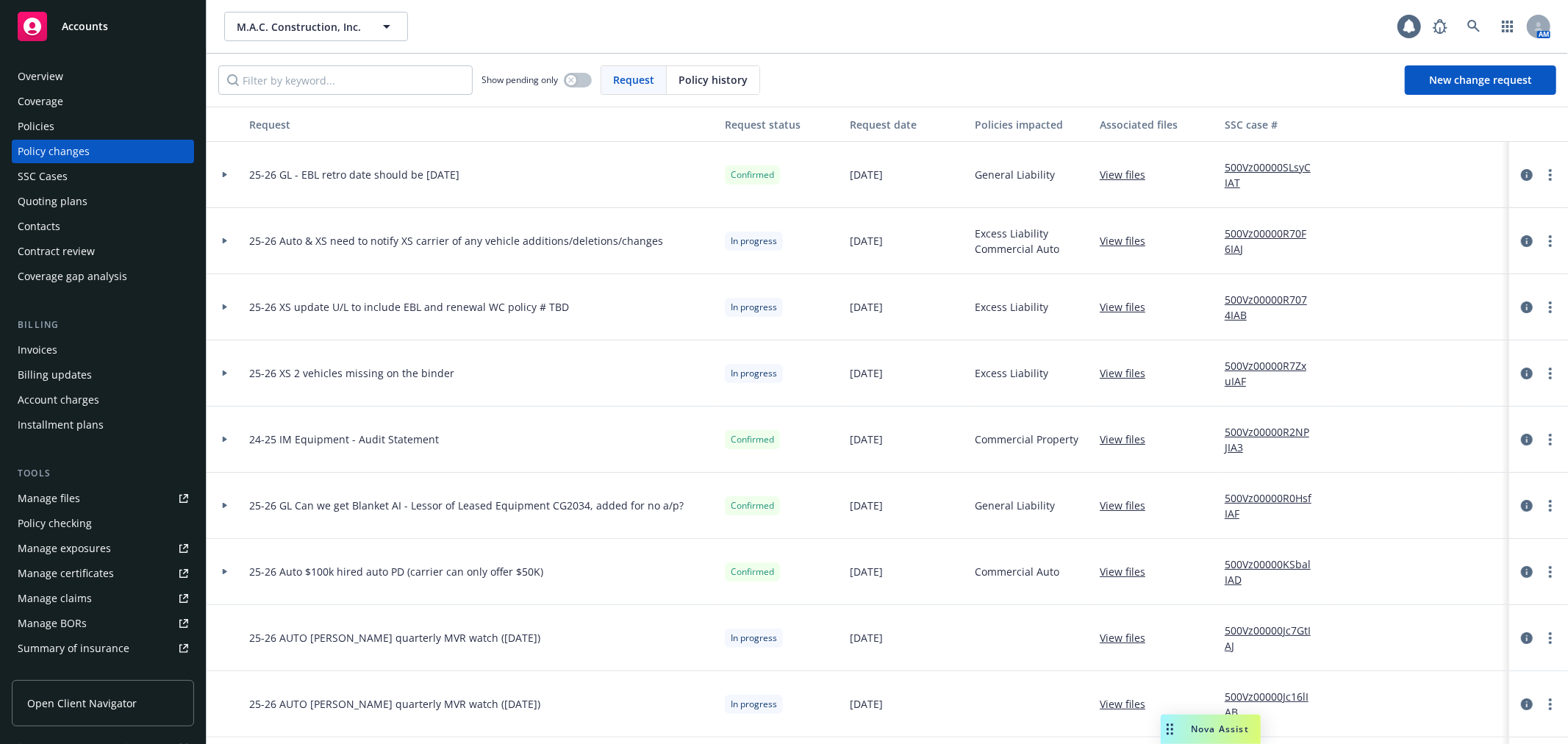
click at [223, 173] on icon at bounding box center [224, 175] width 5 height 6
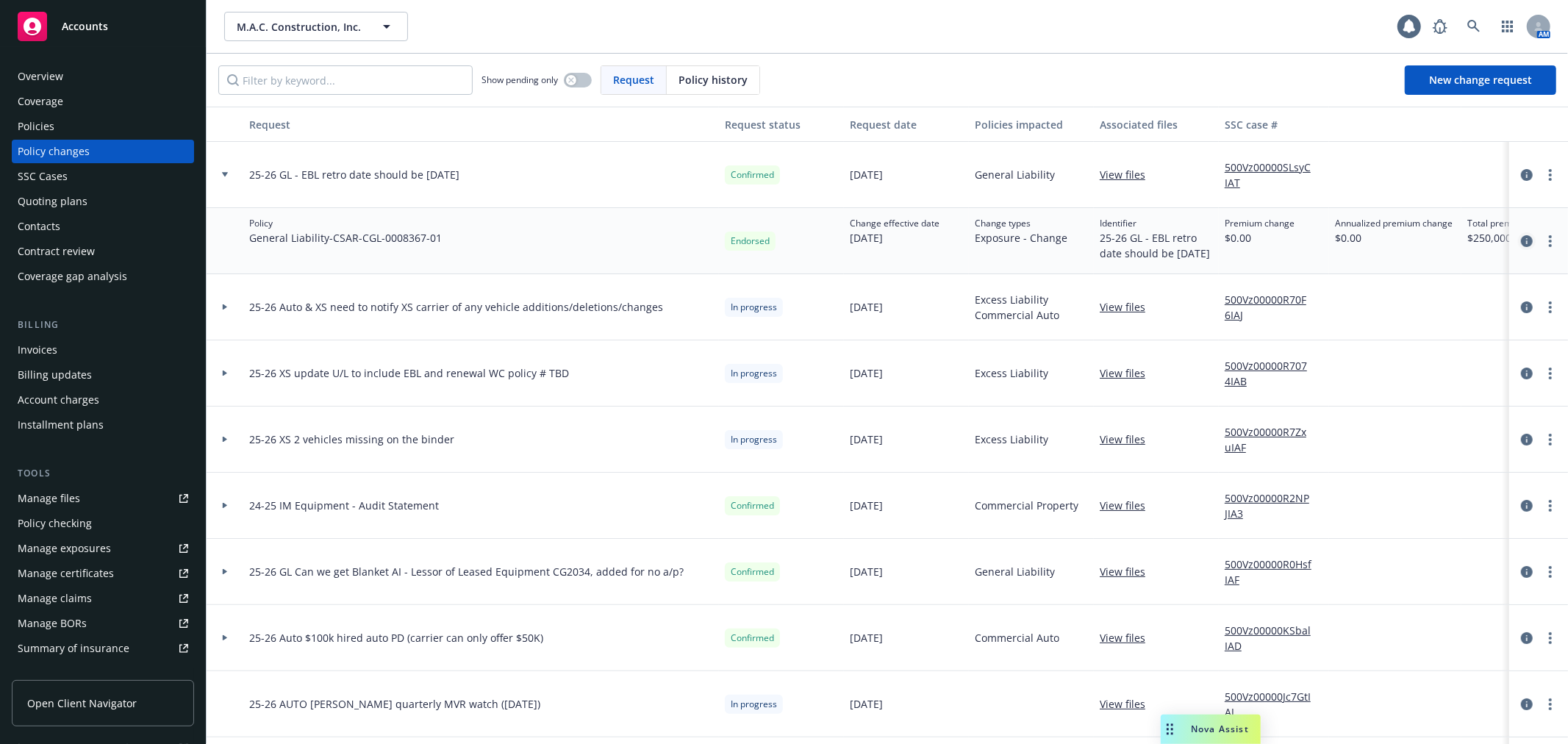
click at [1521, 247] on icon "circleInformation" at bounding box center [1527, 241] width 11 height 11
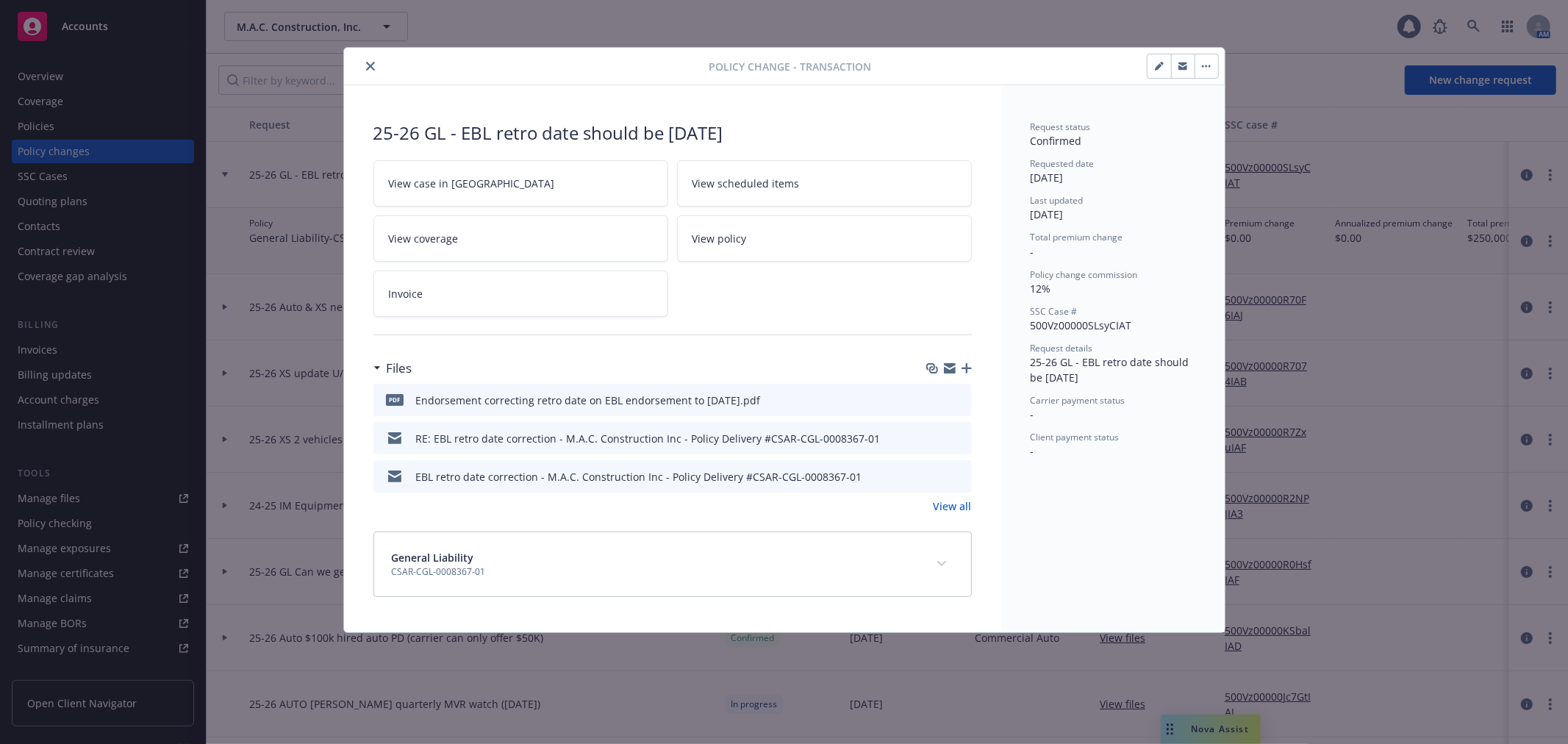
click at [366, 67] on icon "close" at bounding box center [370, 66] width 9 height 9
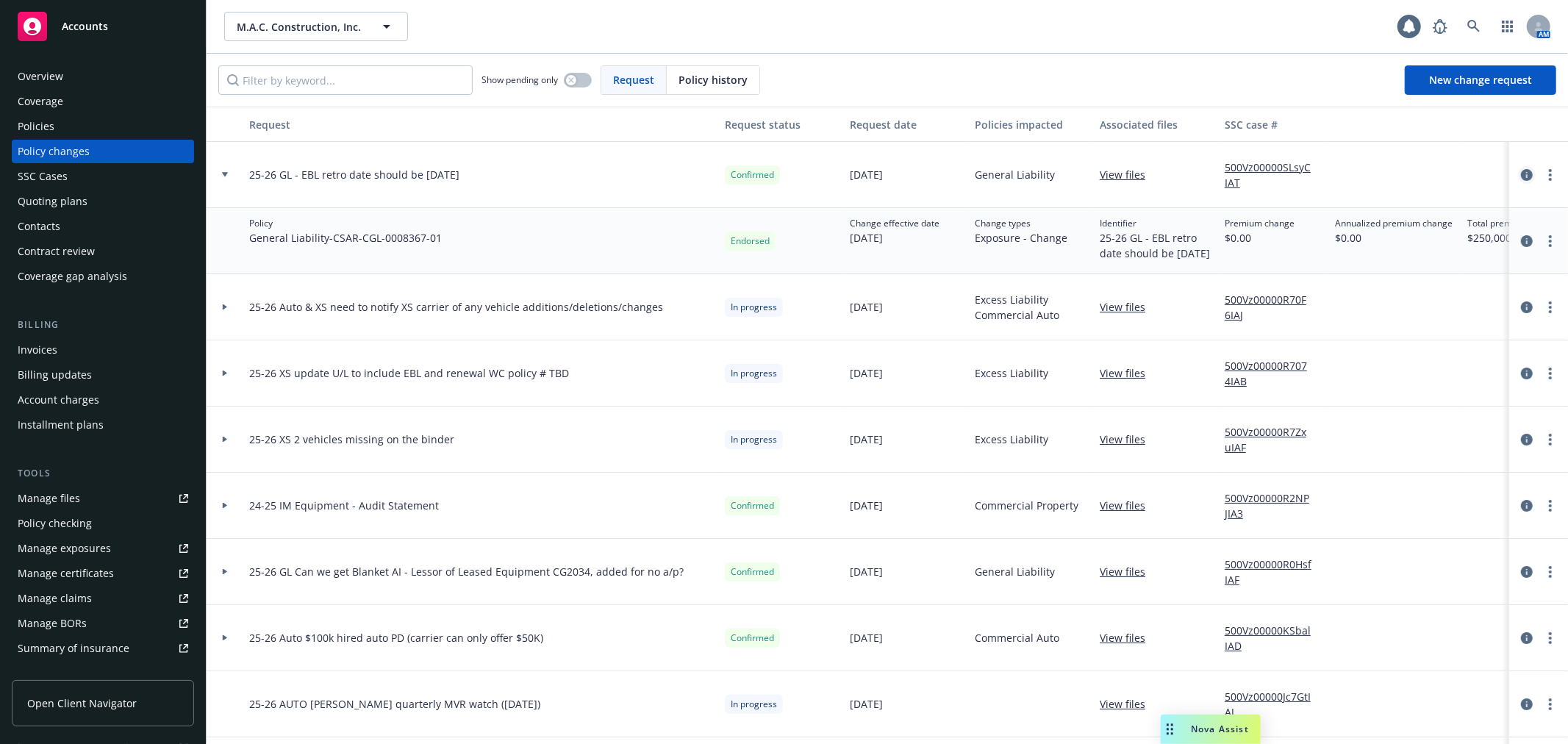
click at [1521, 177] on icon "circleInformation" at bounding box center [1527, 175] width 11 height 11
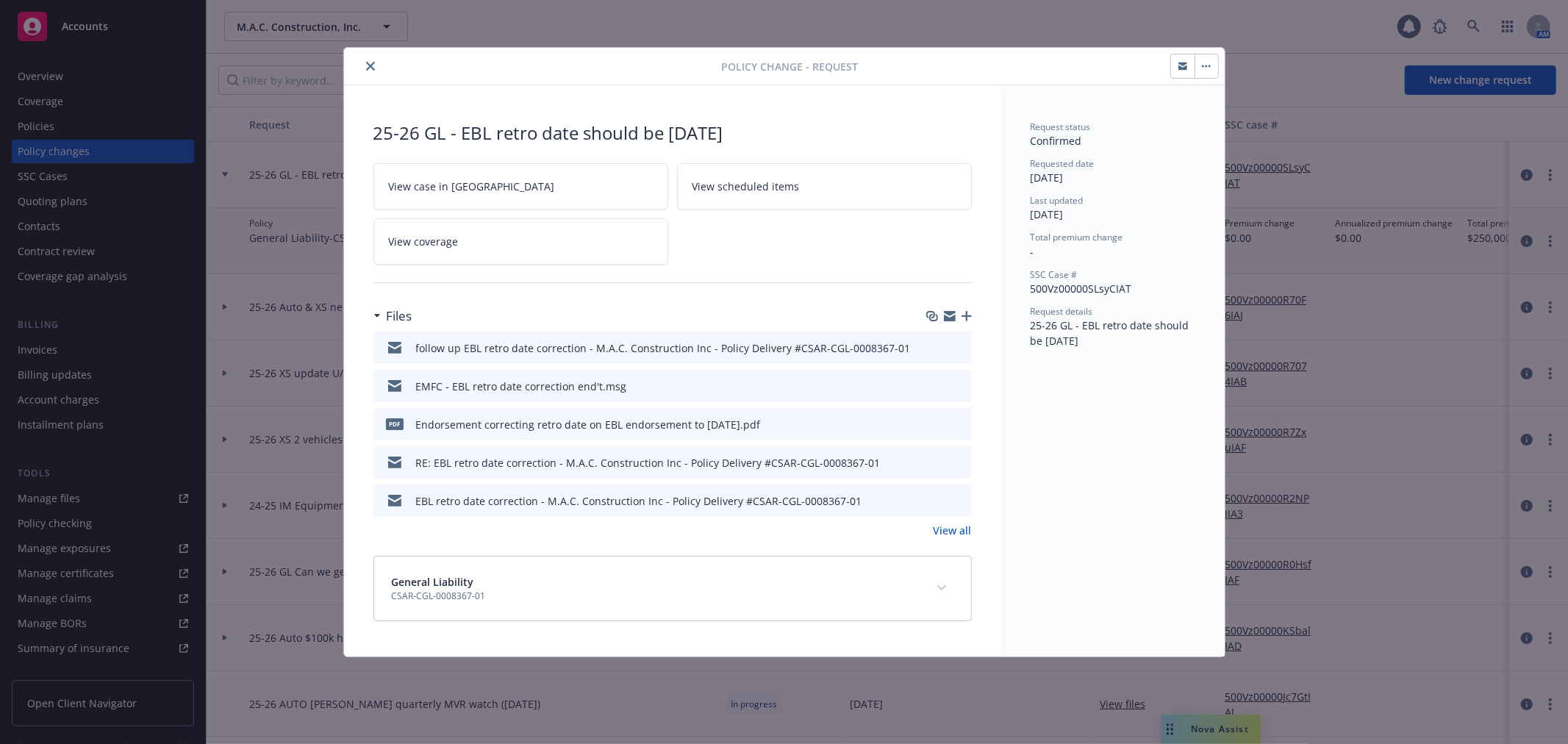
click at [956, 387] on icon "preview file" at bounding box center [958, 385] width 13 height 10
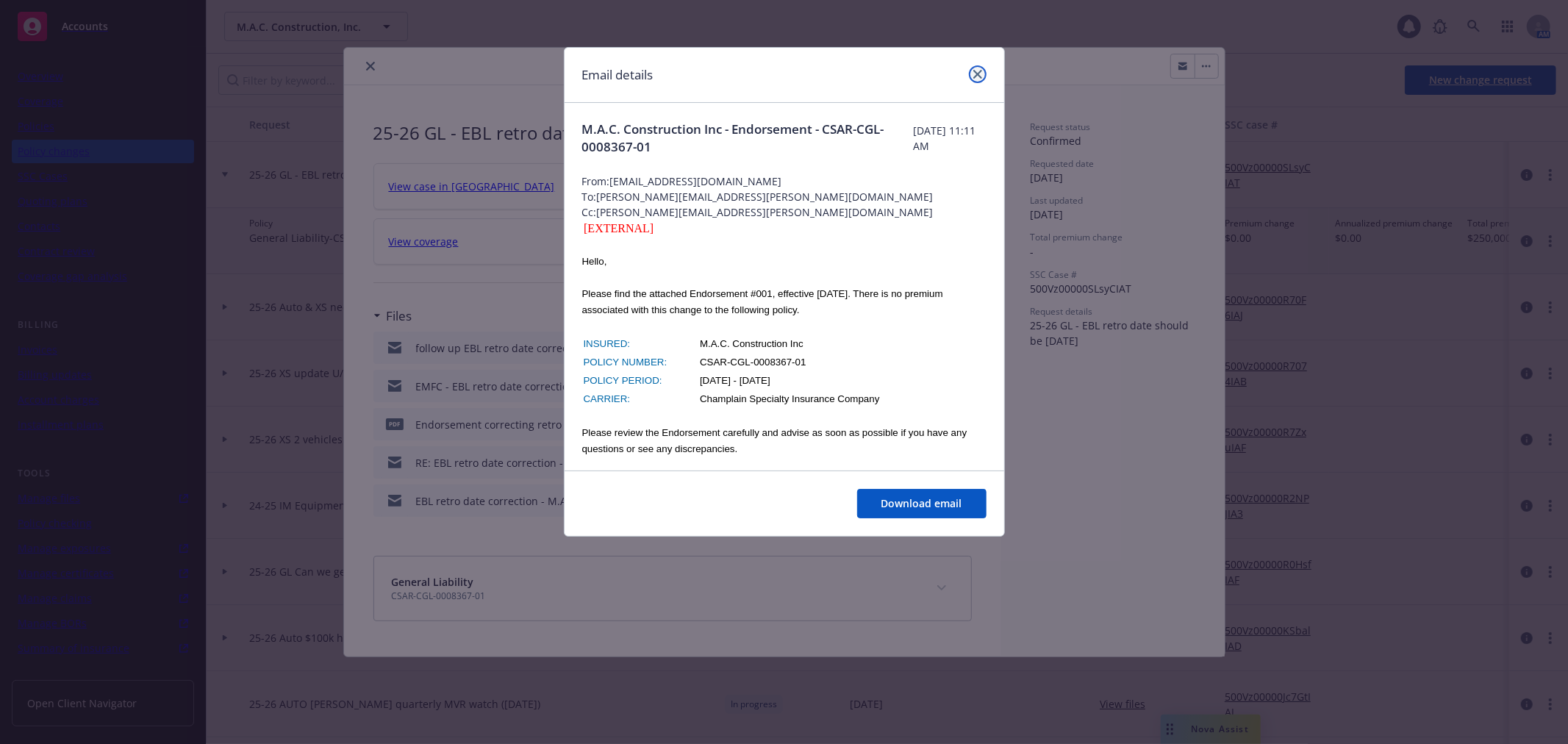
click at [974, 74] on icon "close" at bounding box center [978, 73] width 9 height 9
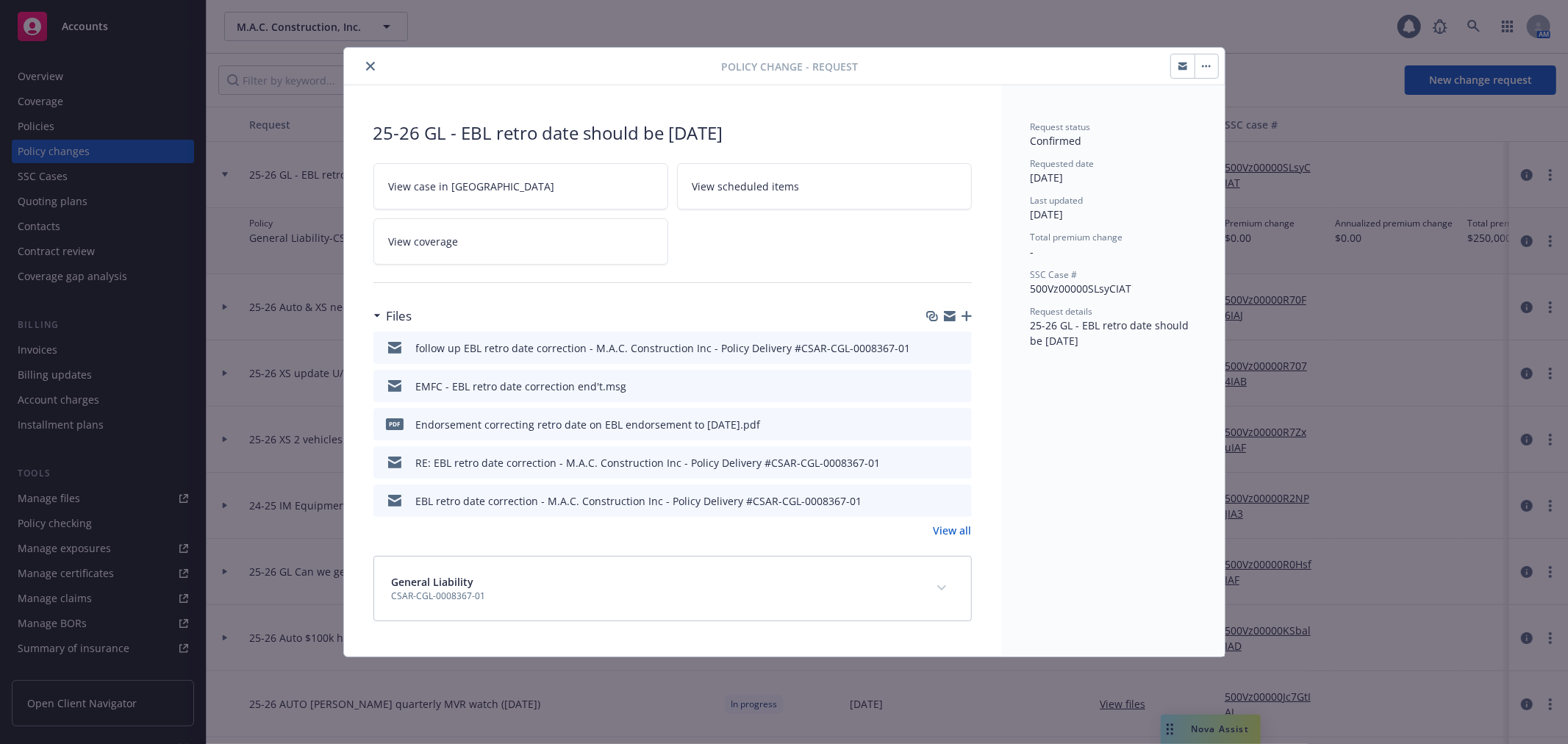
click at [952, 534] on link "View all" at bounding box center [953, 531] width 38 height 15
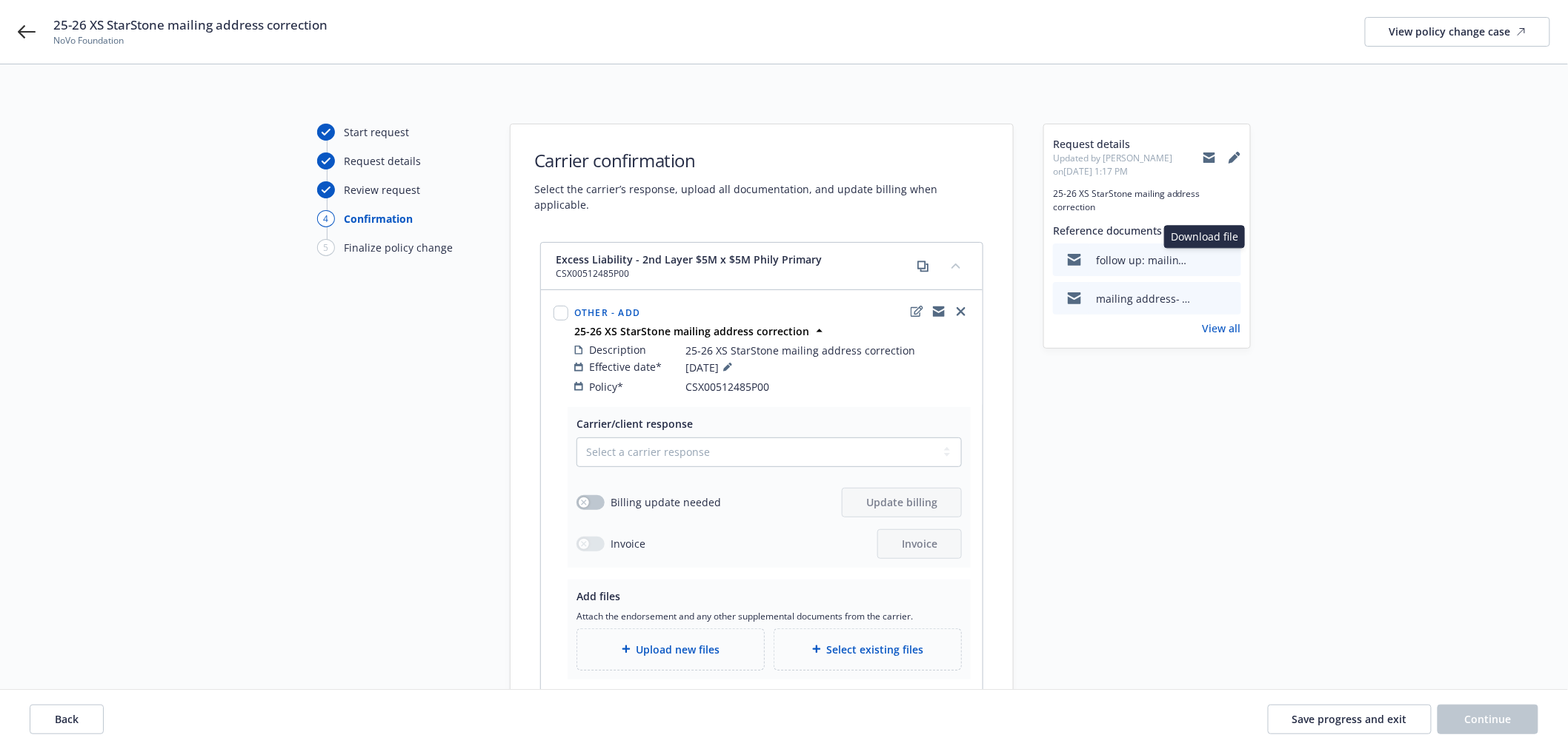
click at [1208, 262] on icon "download file" at bounding box center [1203, 263] width 12 height 4
click at [1339, 708] on button "Save progress and exit" at bounding box center [1349, 719] width 164 height 30
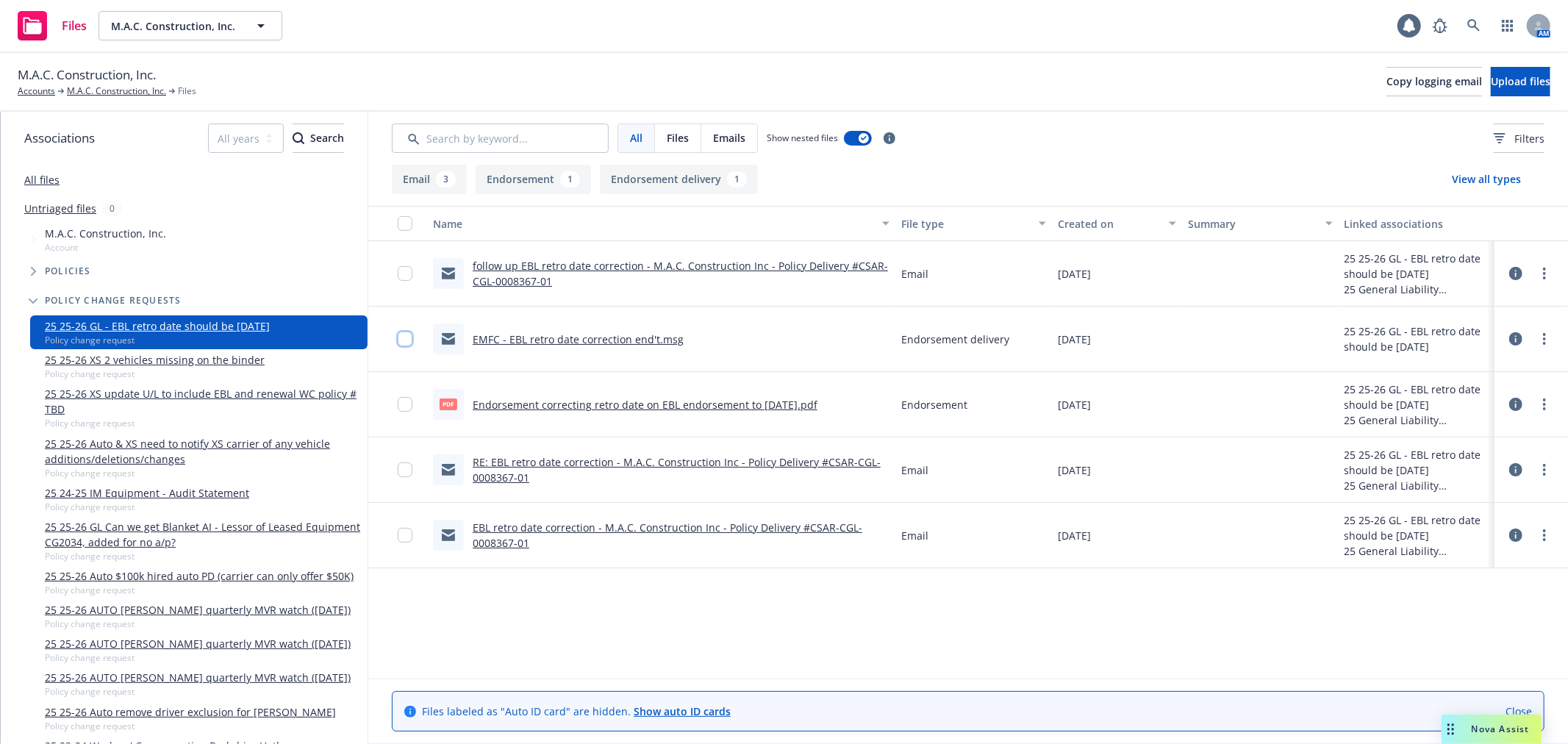
click at [408, 342] on input "checkbox" at bounding box center [404, 339] width 14 height 14
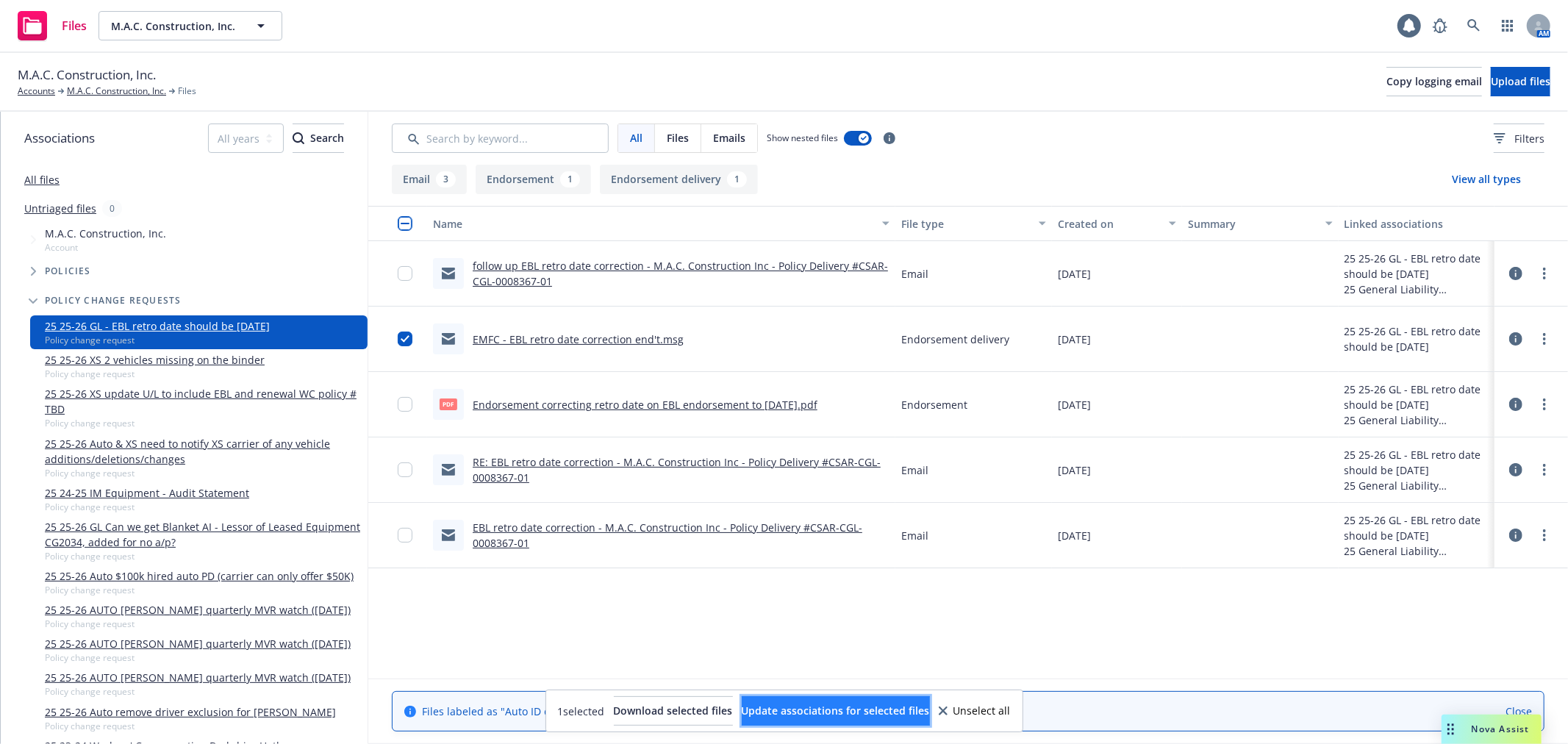
click at [871, 705] on span "Update associations for selected files" at bounding box center [836, 711] width 188 height 14
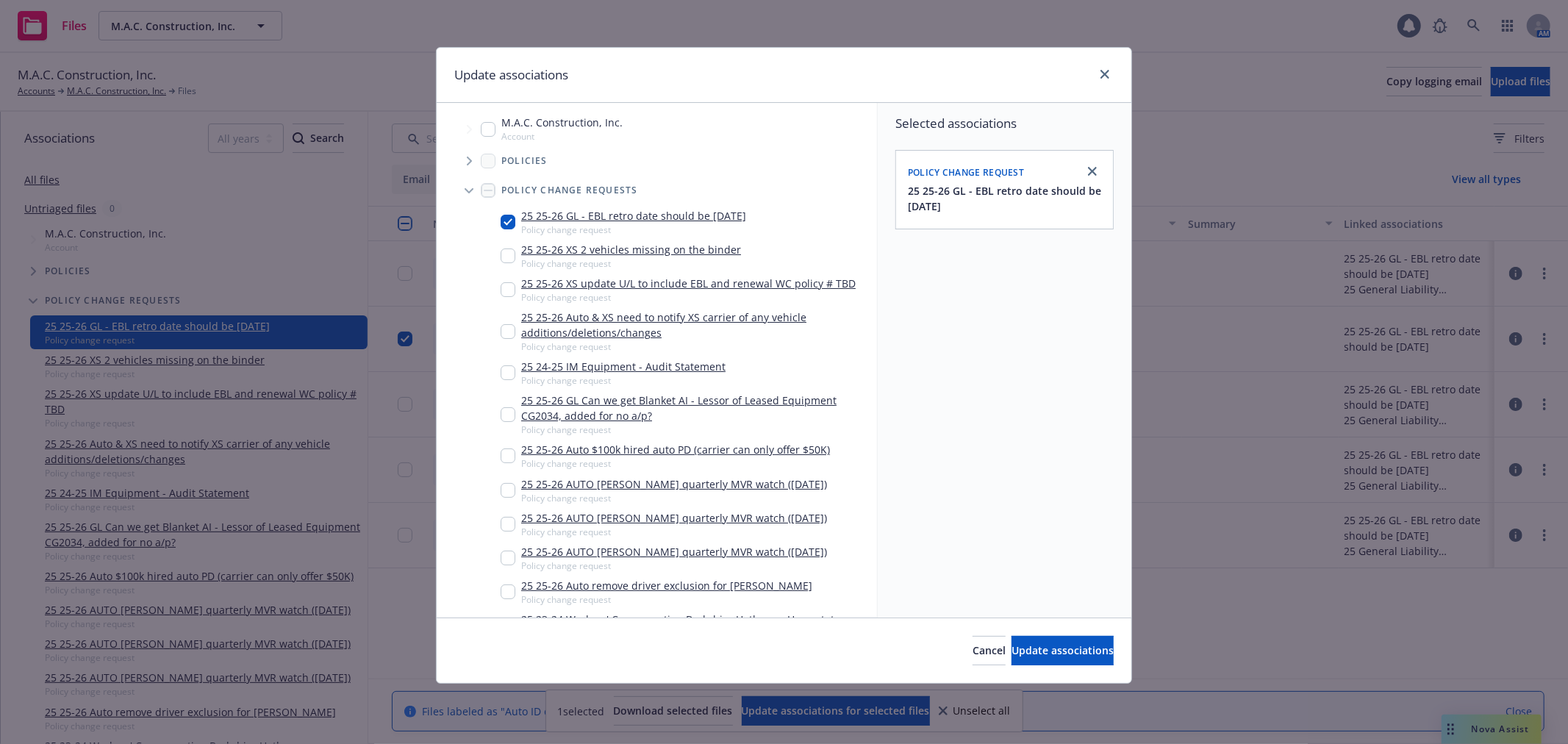
click at [465, 161] on span "Tree Example" at bounding box center [469, 161] width 24 height 24
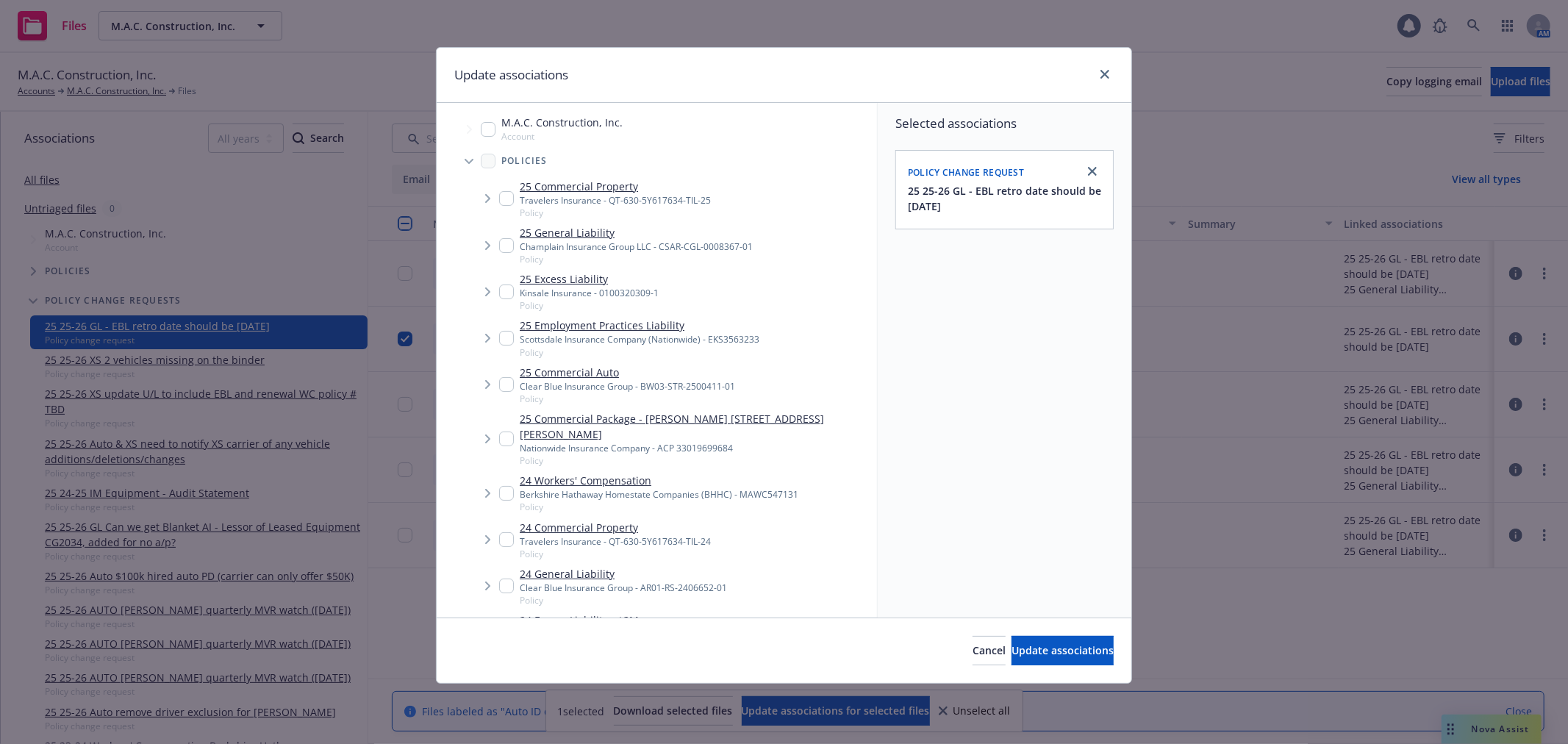
click at [509, 251] on input "Tree Example" at bounding box center [506, 245] width 14 height 14
checkbox input "true"
click at [1039, 640] on button "Update associations" at bounding box center [1062, 651] width 102 height 29
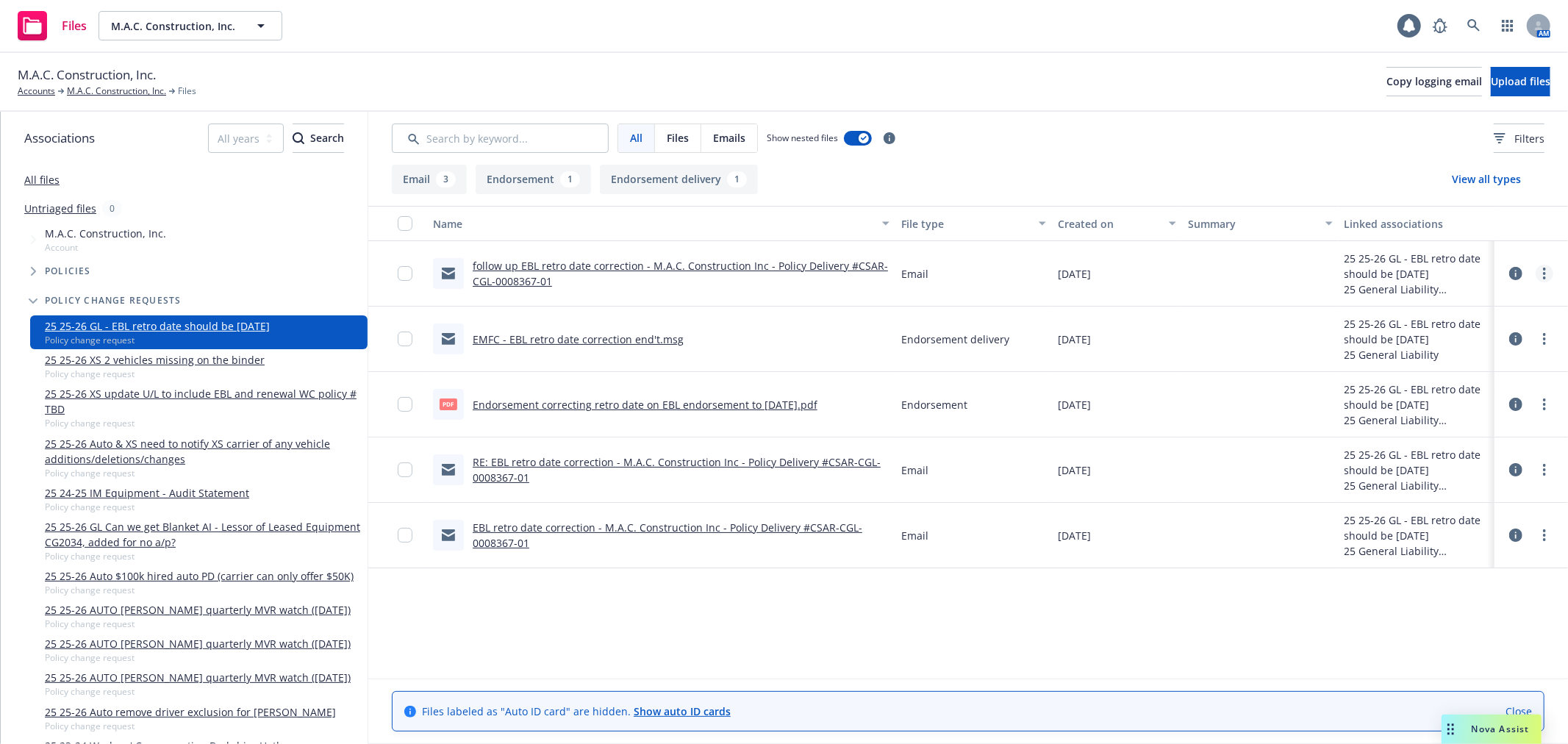
click at [1540, 274] on link "more" at bounding box center [1544, 273] width 18 height 18
click at [1501, 304] on link "Archive" at bounding box center [1480, 303] width 146 height 29
